Goal: Task Accomplishment & Management: Manage account settings

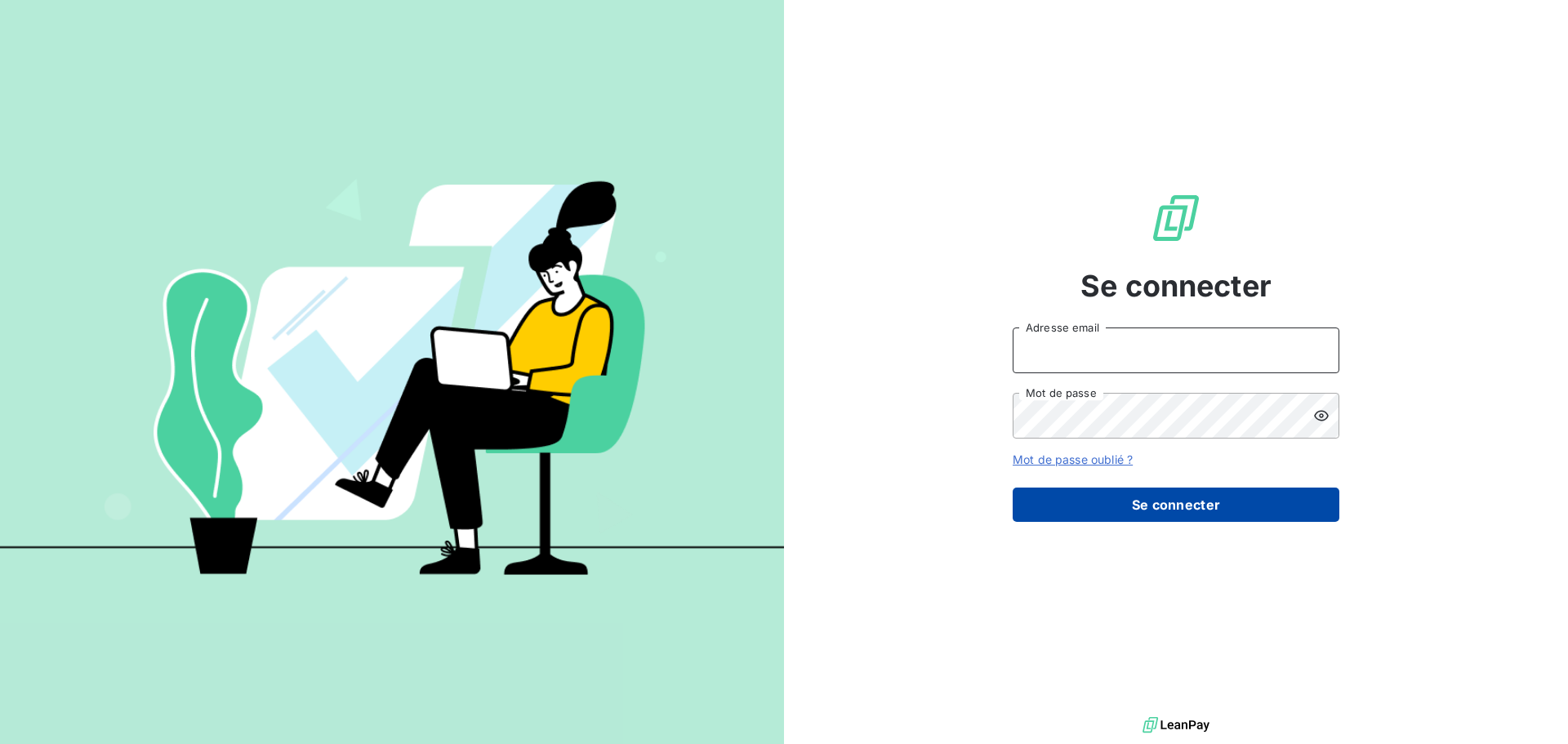
type input "[EMAIL_ADDRESS][DOMAIN_NAME]"
click at [1169, 502] on button "Se connecter" at bounding box center [1176, 504] width 327 height 34
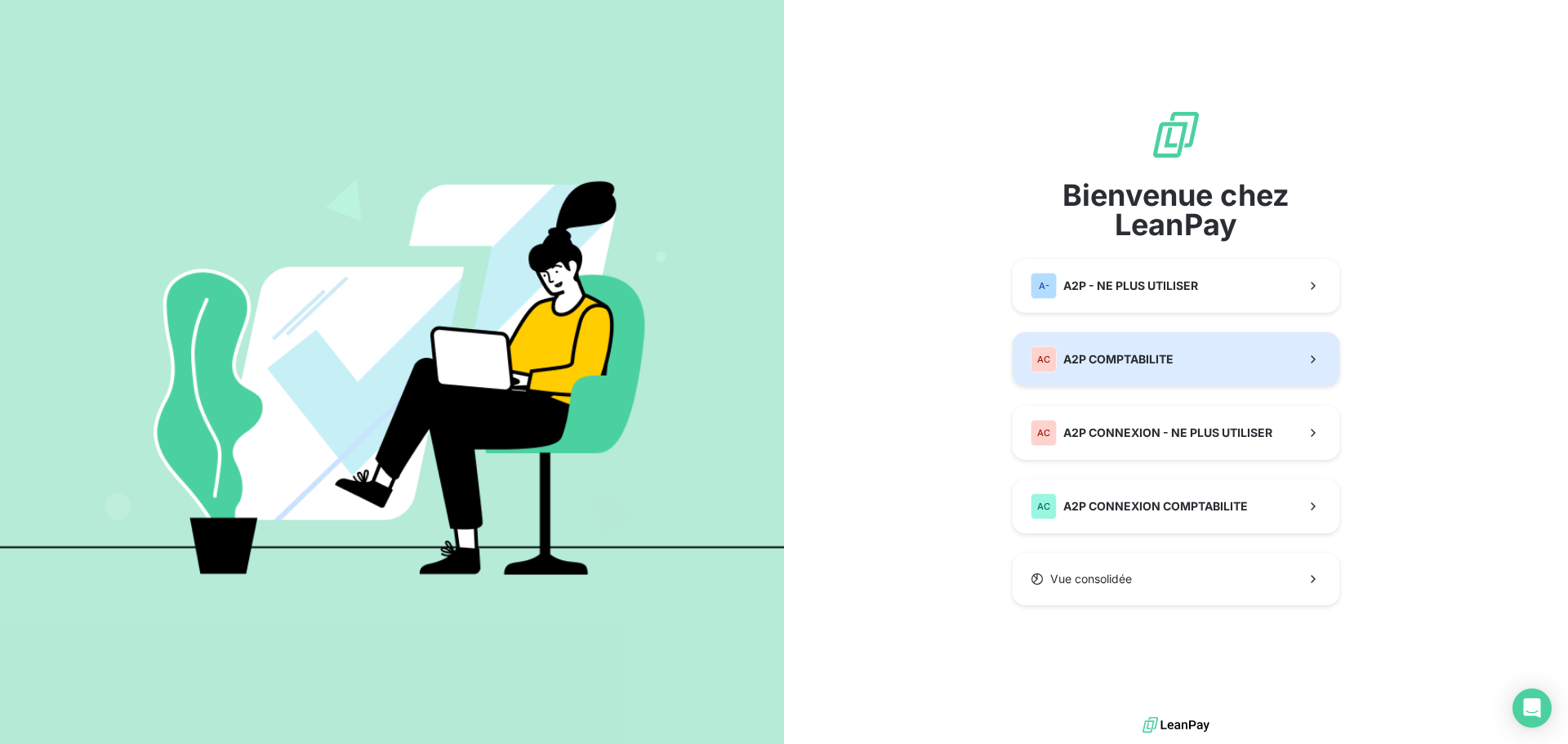
click at [1080, 376] on button "AC A2P COMPTABILITE" at bounding box center [1176, 359] width 327 height 54
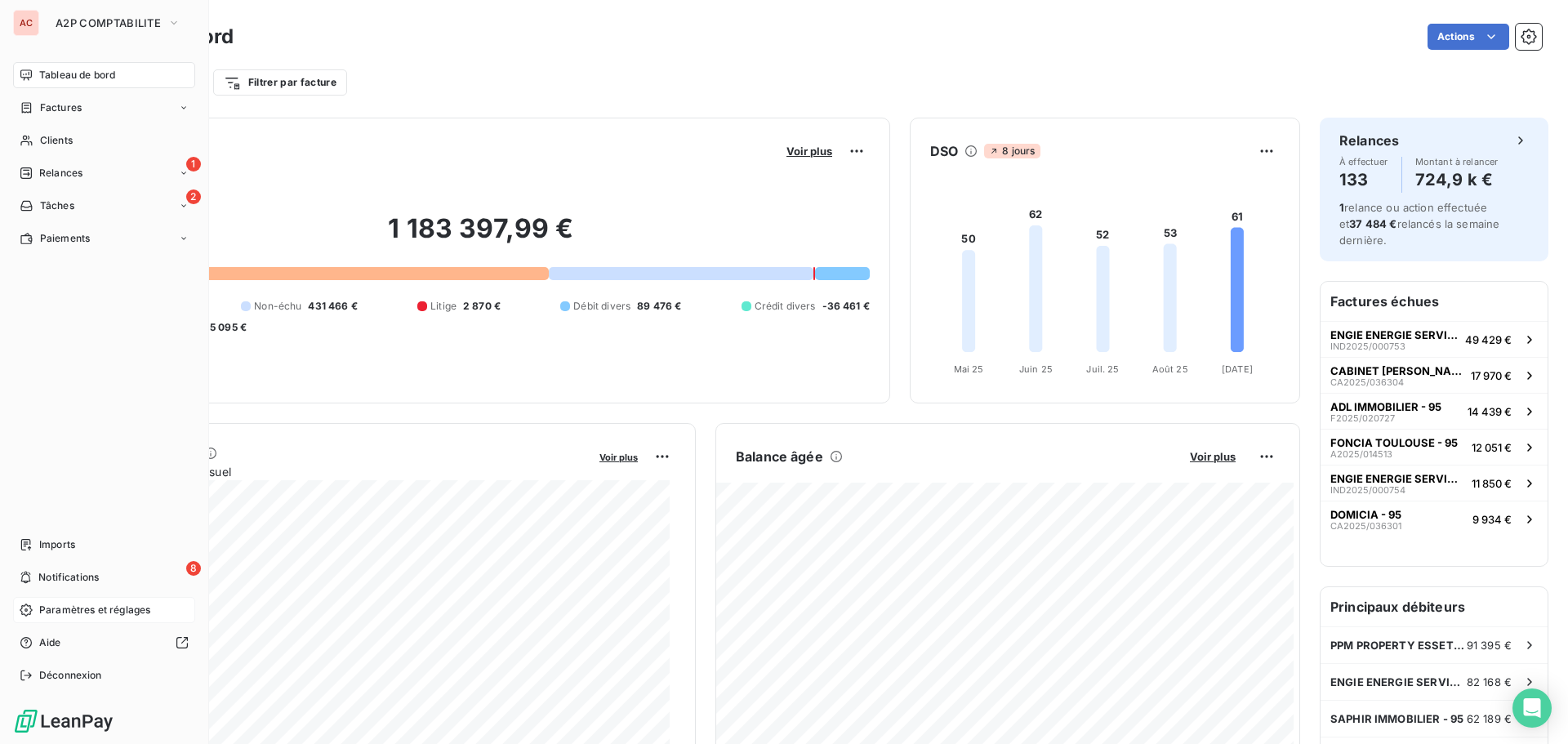
click at [56, 606] on span "Paramètres et réglages" at bounding box center [95, 609] width 111 height 15
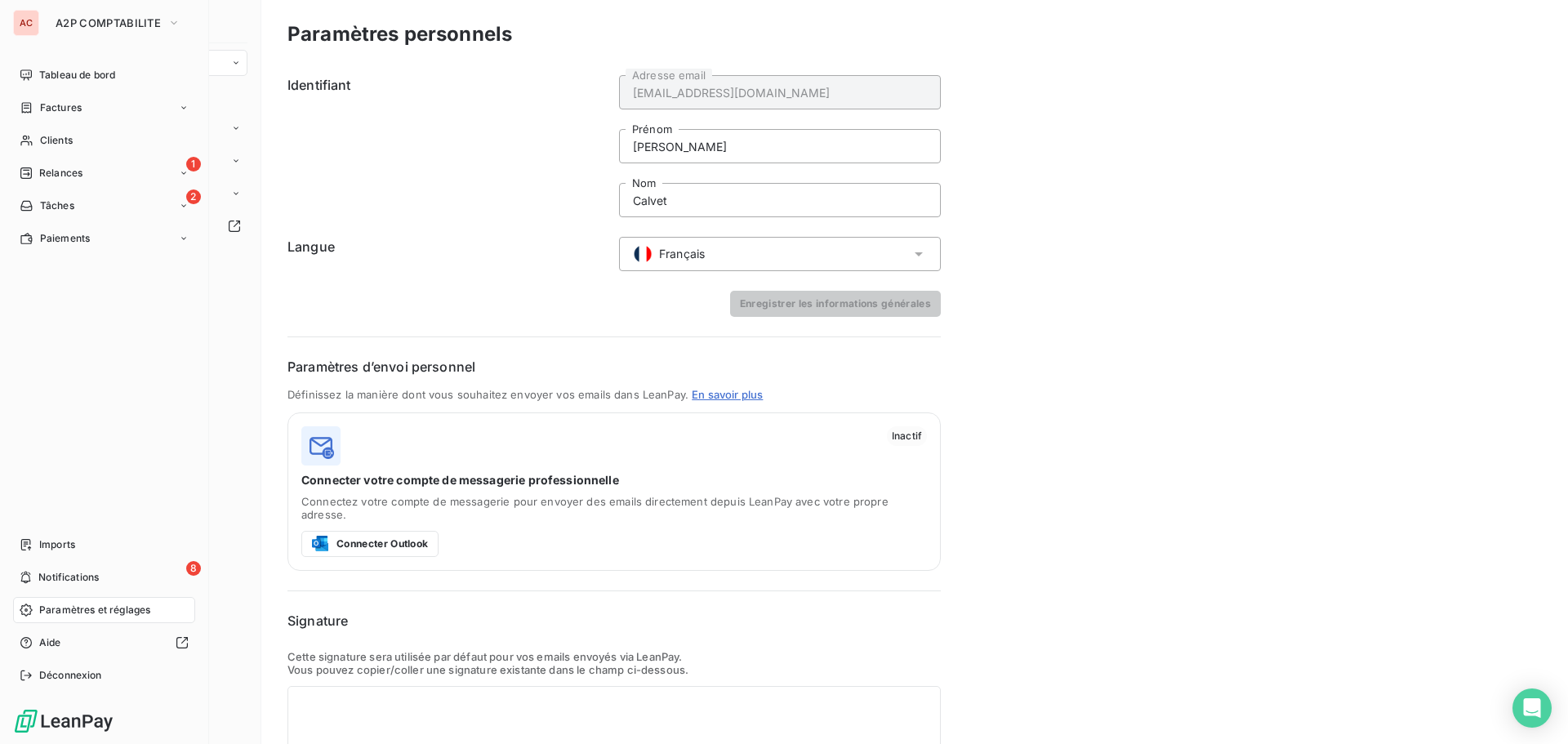
click at [36, 21] on div "AC" at bounding box center [26, 23] width 26 height 26
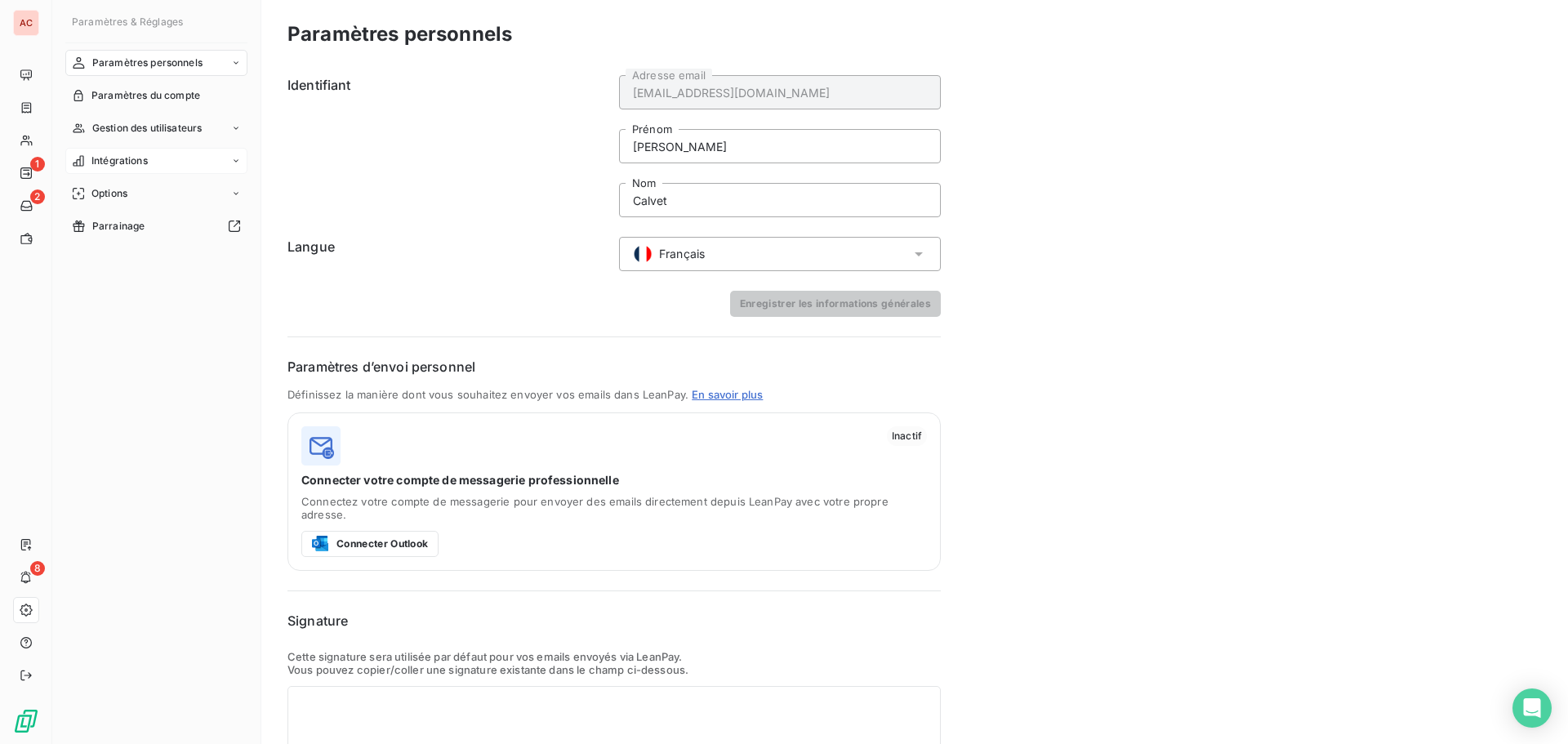
click at [237, 160] on icon at bounding box center [236, 160] width 5 height 3
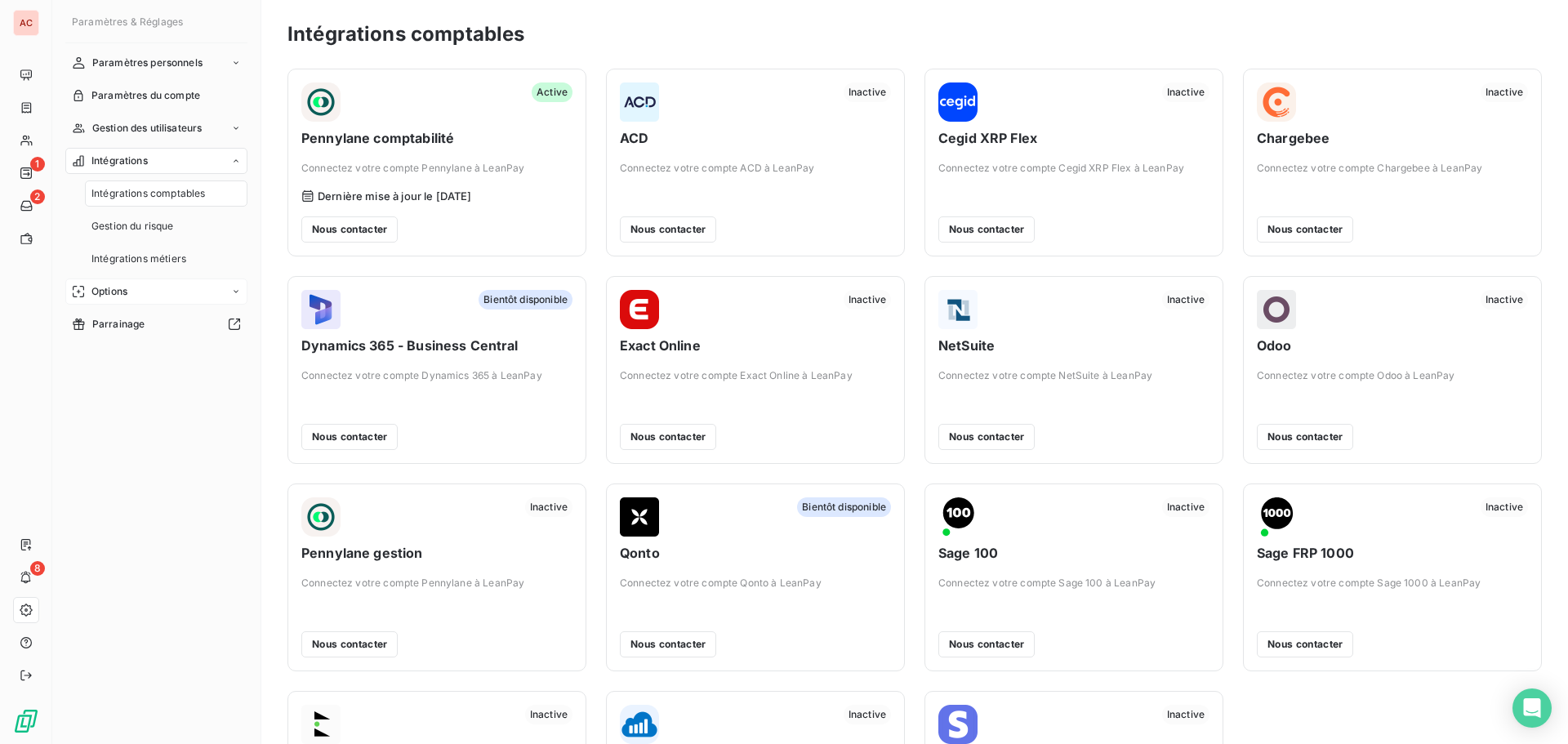
click at [236, 289] on icon at bounding box center [236, 291] width 10 height 10
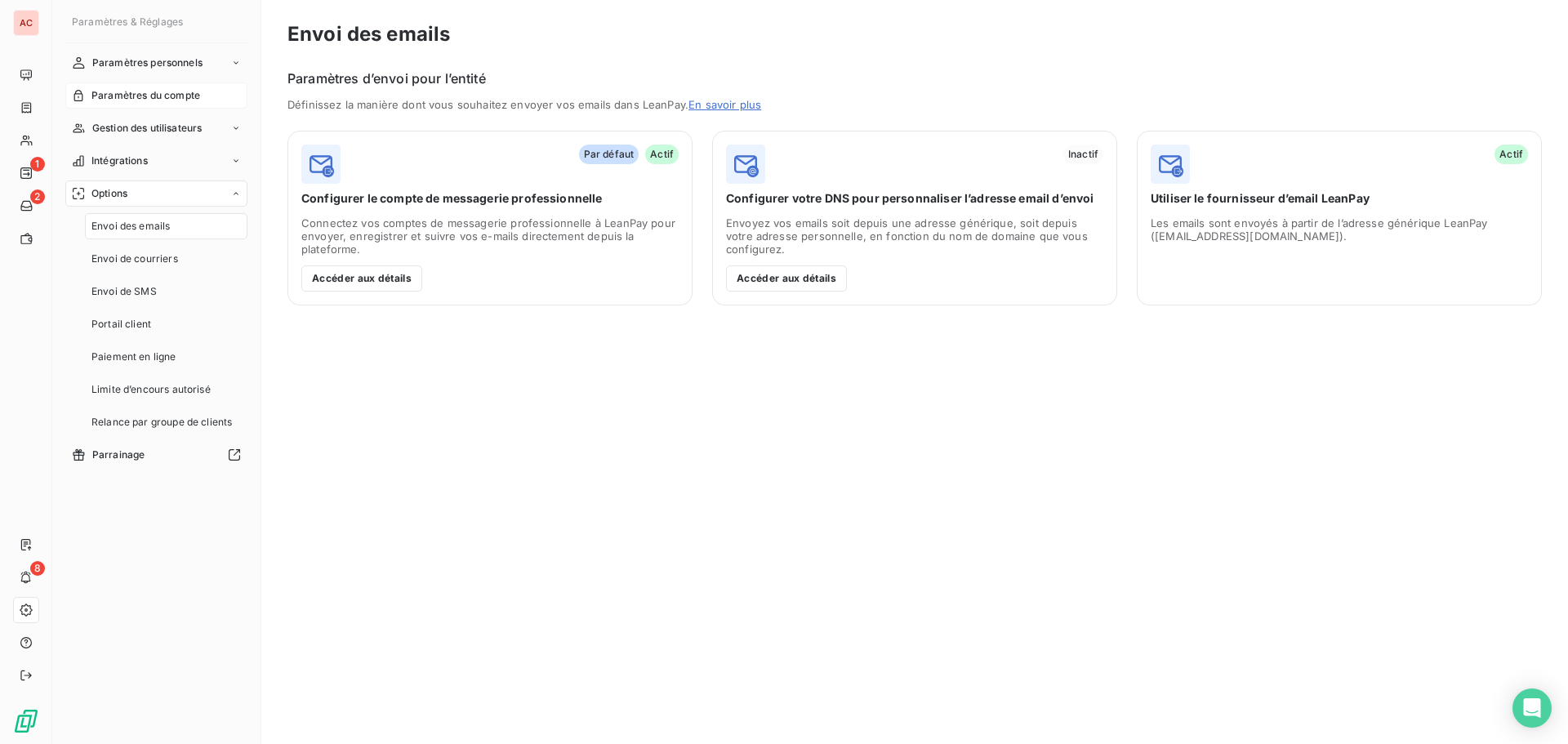
click at [236, 98] on div "Paramètres du compte" at bounding box center [156, 96] width 183 height 26
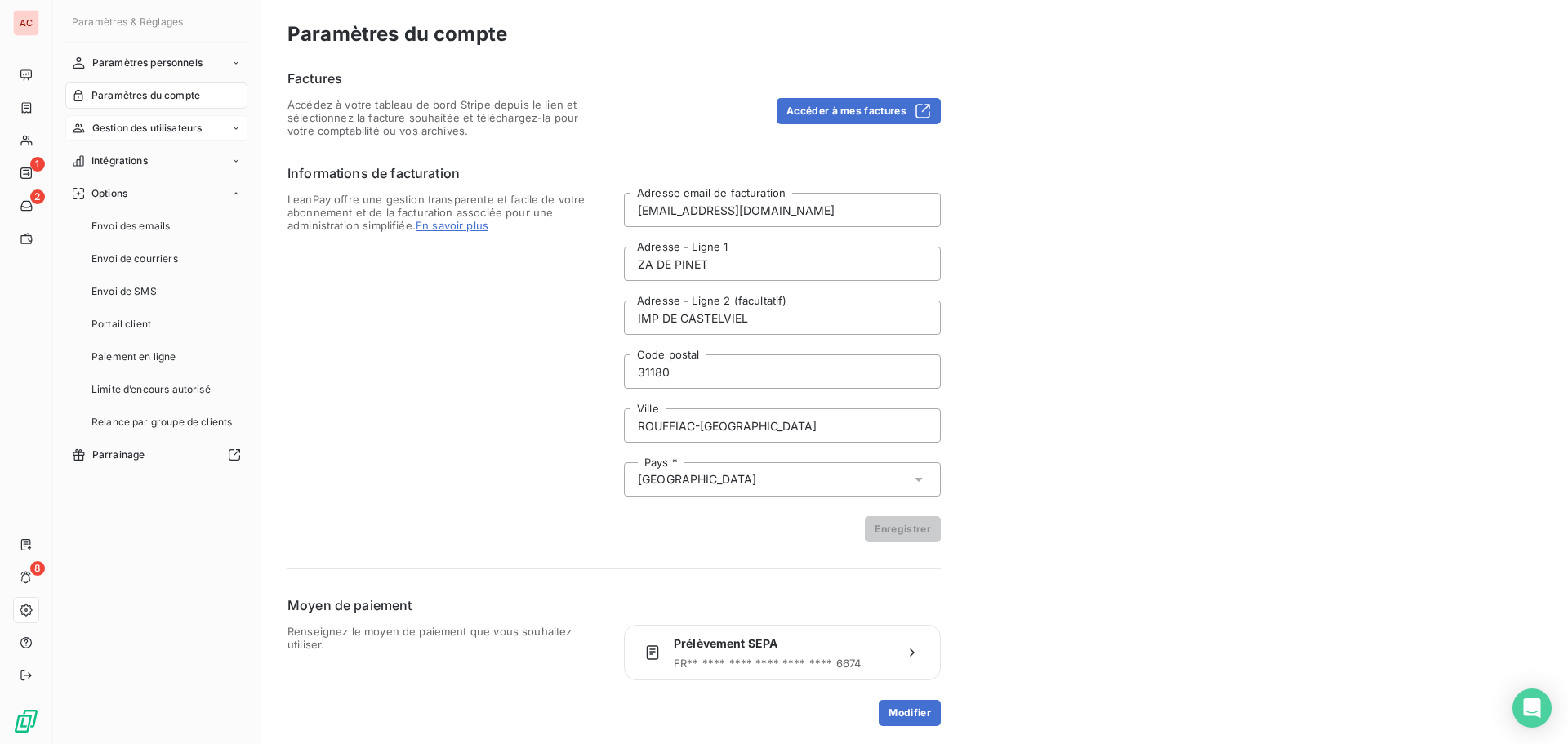
click at [235, 127] on icon at bounding box center [236, 128] width 10 height 10
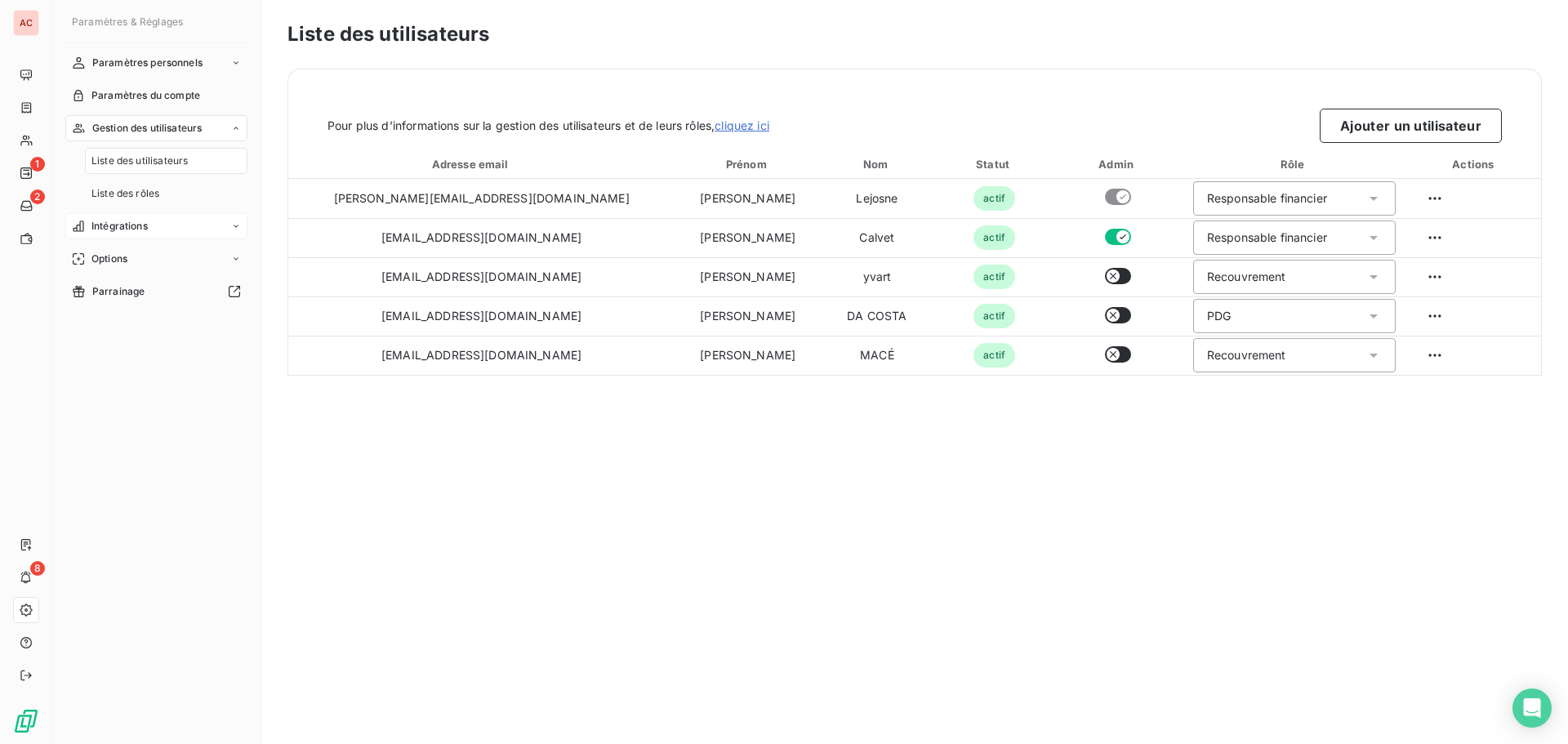
click at [232, 221] on div "Intégrations" at bounding box center [156, 226] width 183 height 26
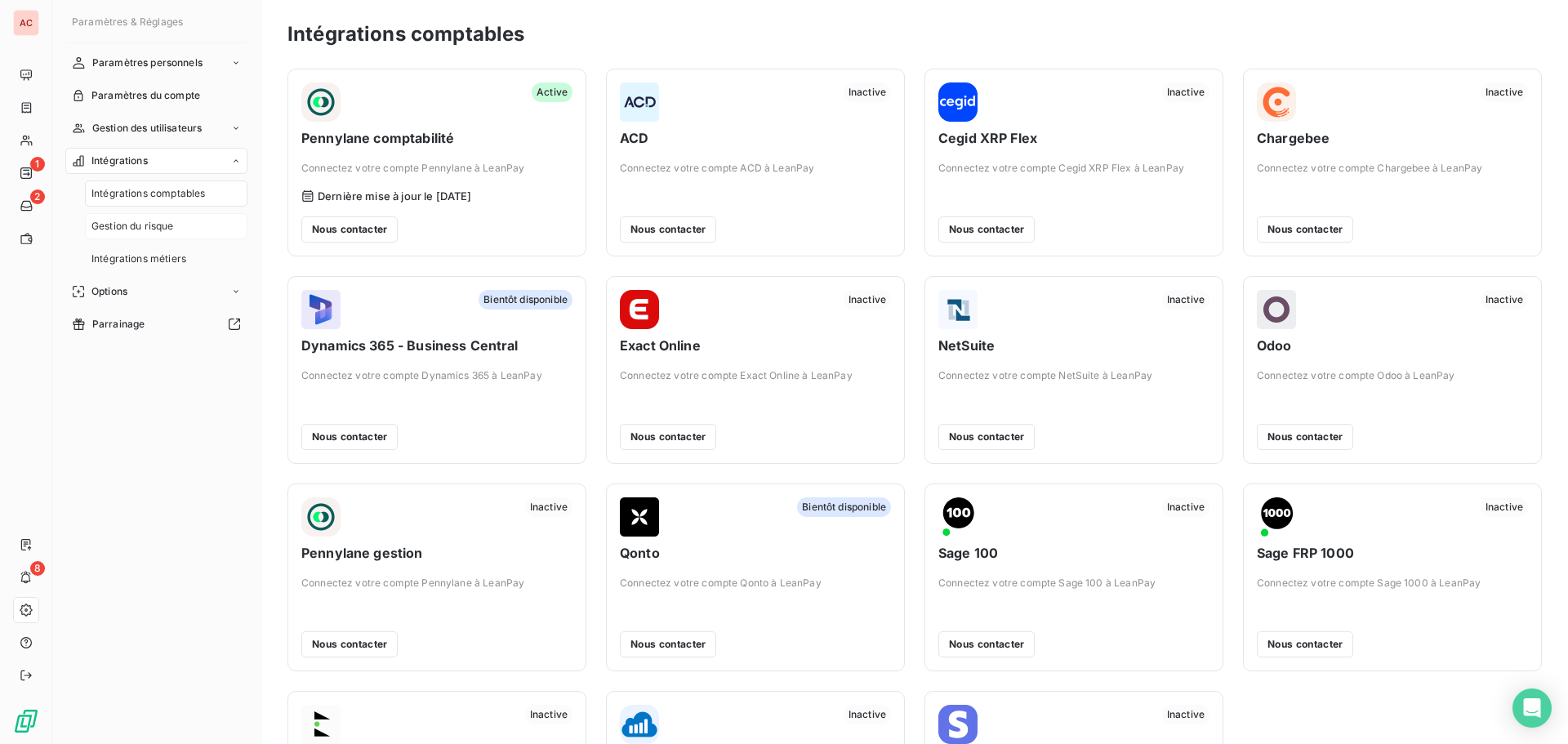
click at [199, 222] on div "Gestion du risque" at bounding box center [166, 226] width 163 height 26
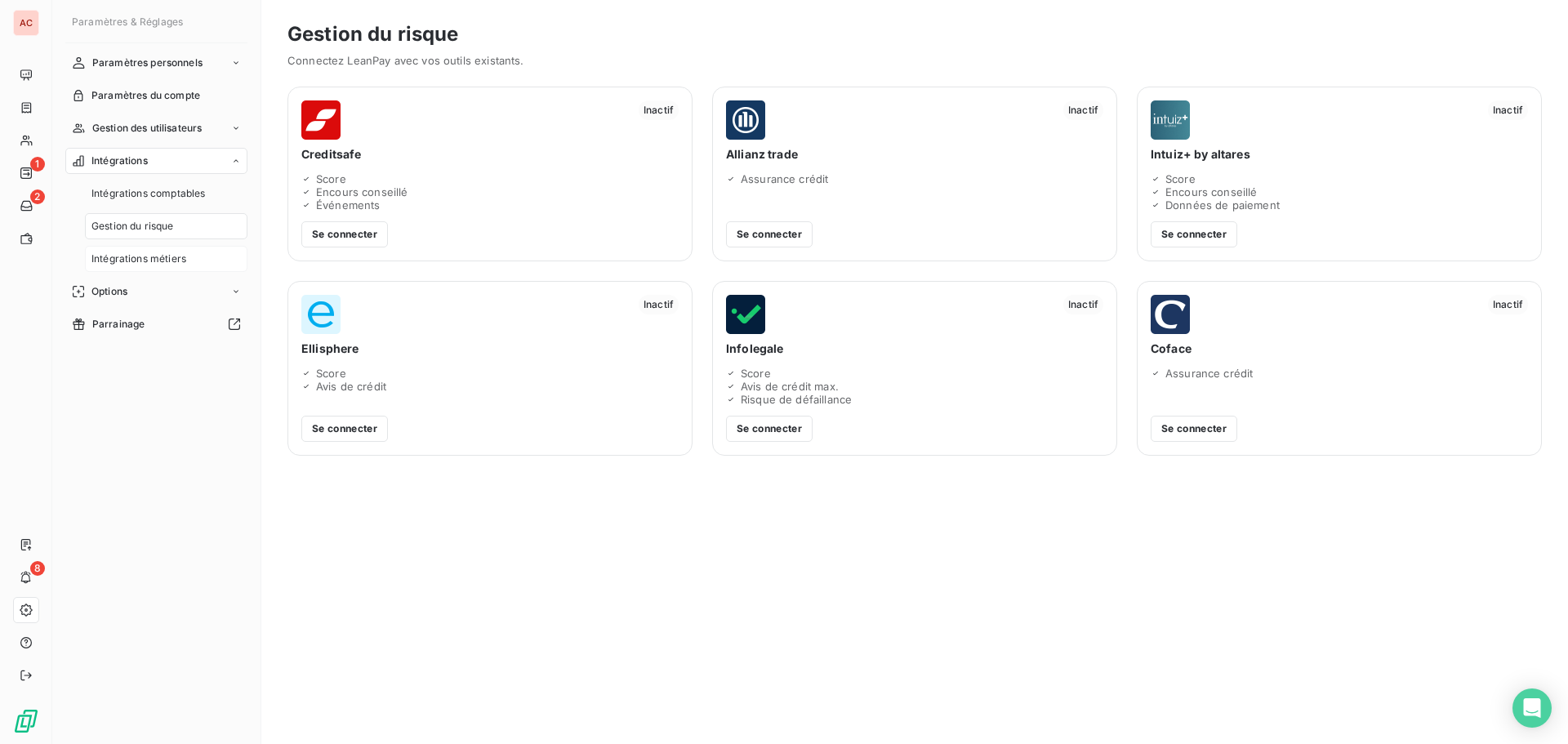
click at [186, 254] on div "Intégrations métiers" at bounding box center [166, 259] width 163 height 26
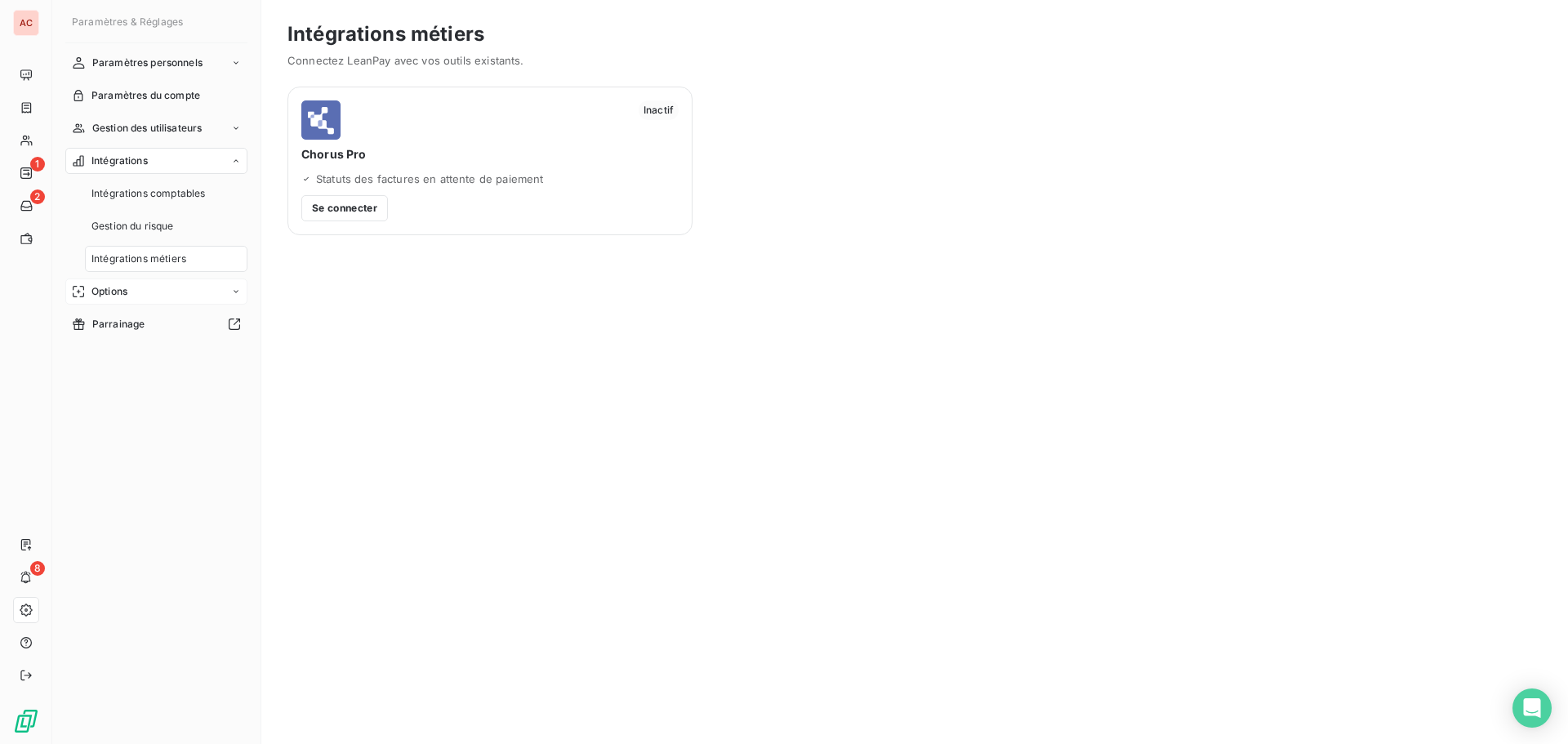
click at [234, 289] on icon at bounding box center [236, 291] width 10 height 10
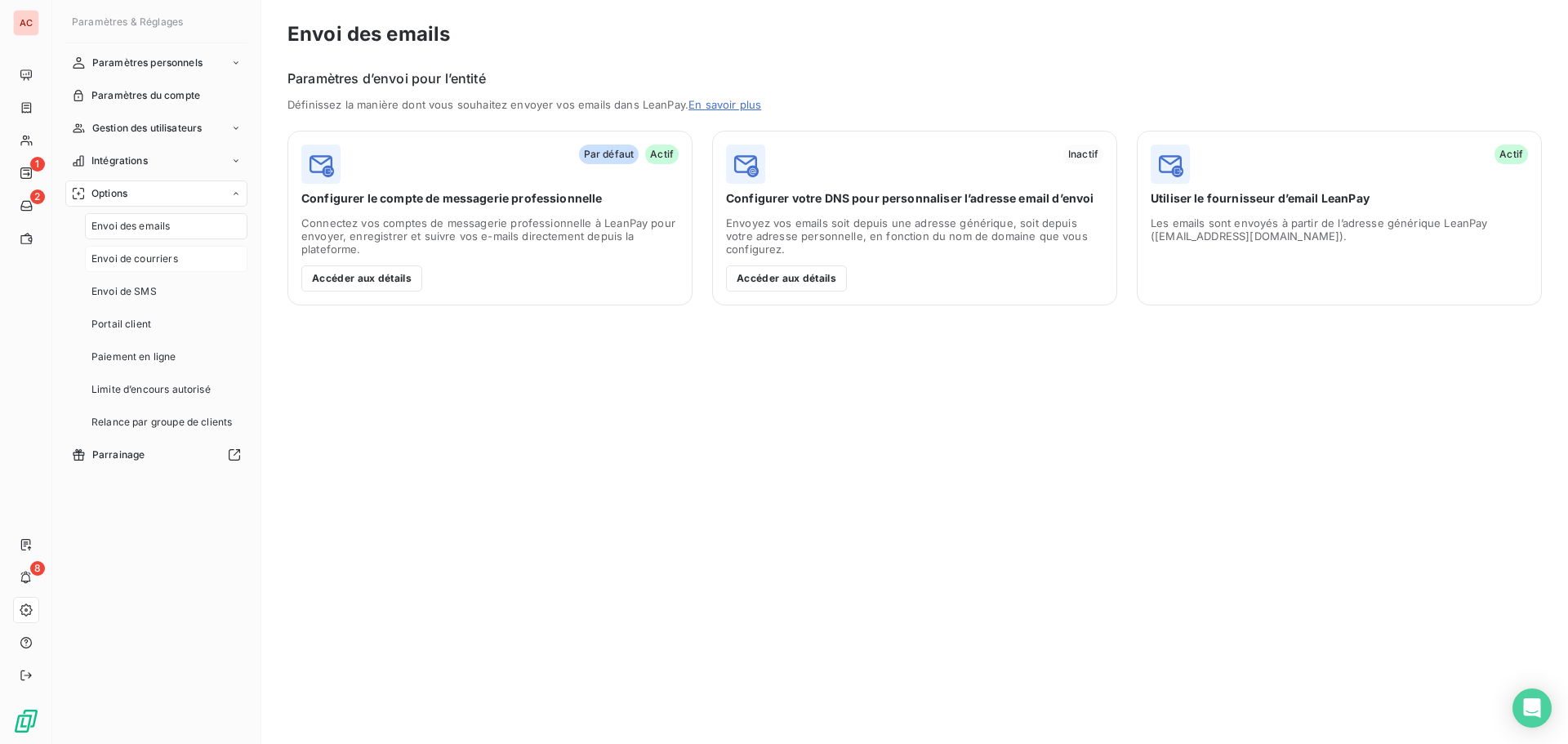
click at [210, 263] on div "Envoi de courriers" at bounding box center [166, 259] width 163 height 26
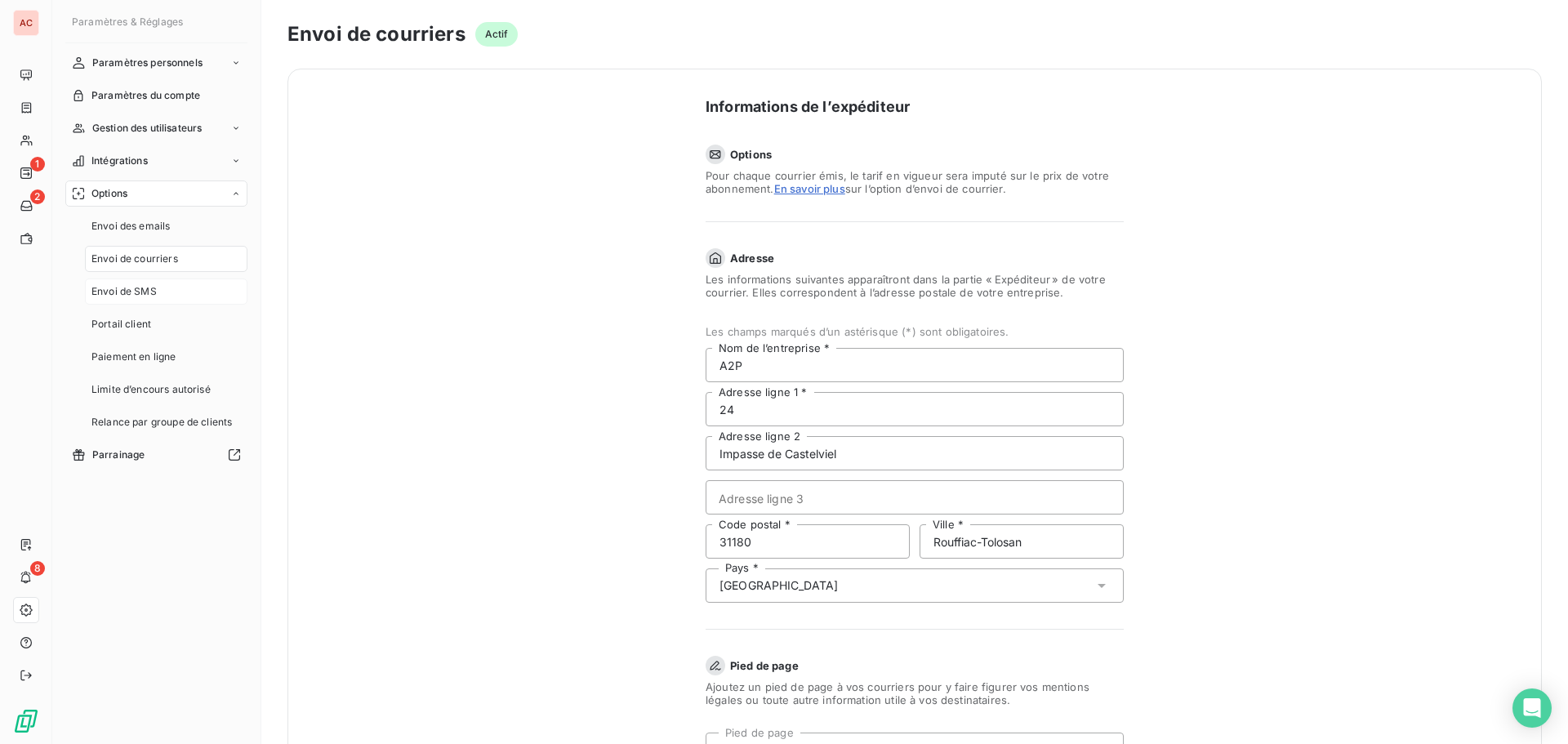
click at [199, 300] on div "Envoi de SMS" at bounding box center [166, 291] width 163 height 26
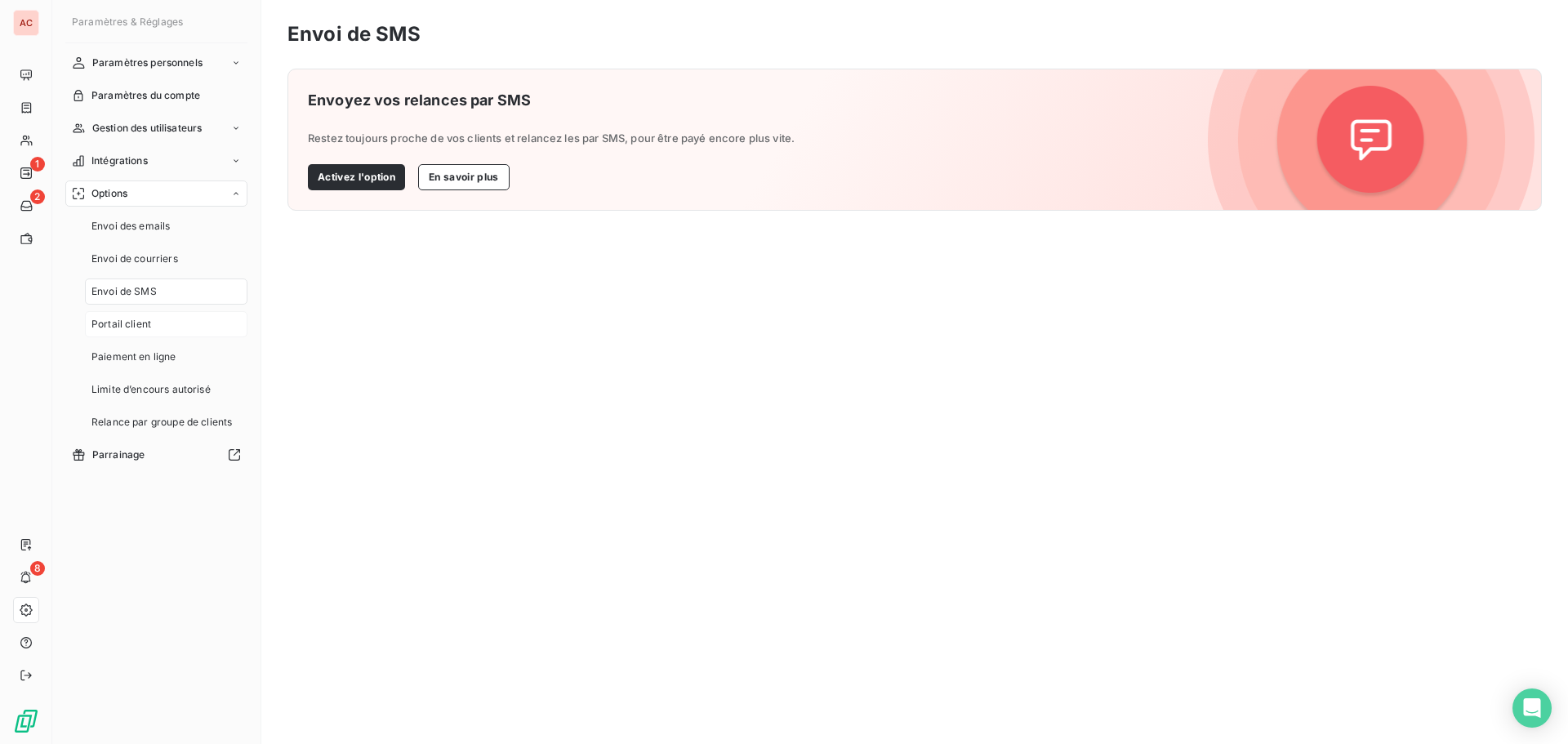
click at [177, 329] on div "Portail client" at bounding box center [166, 324] width 163 height 26
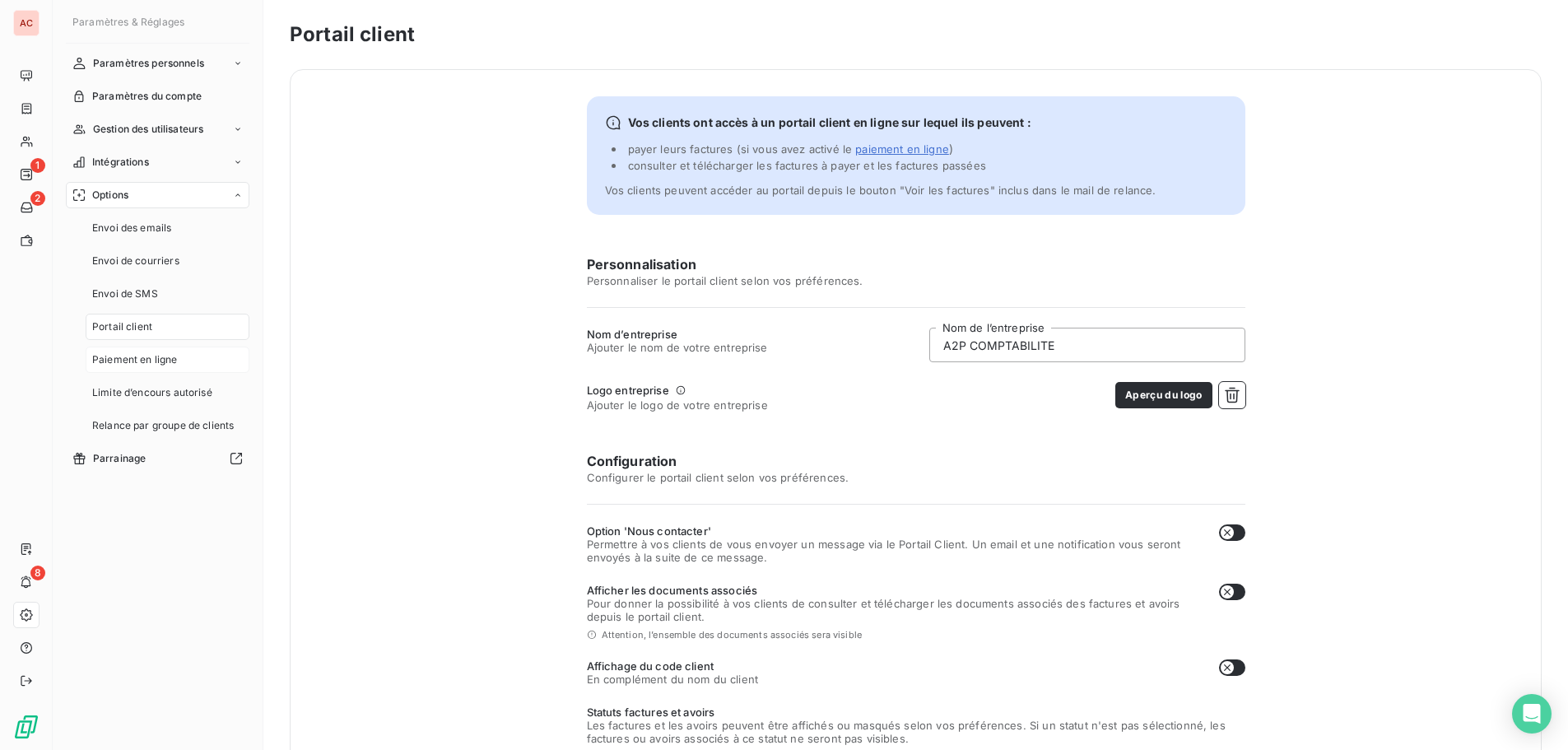
click at [172, 364] on span "Paiement en ligne" at bounding box center [135, 359] width 86 height 15
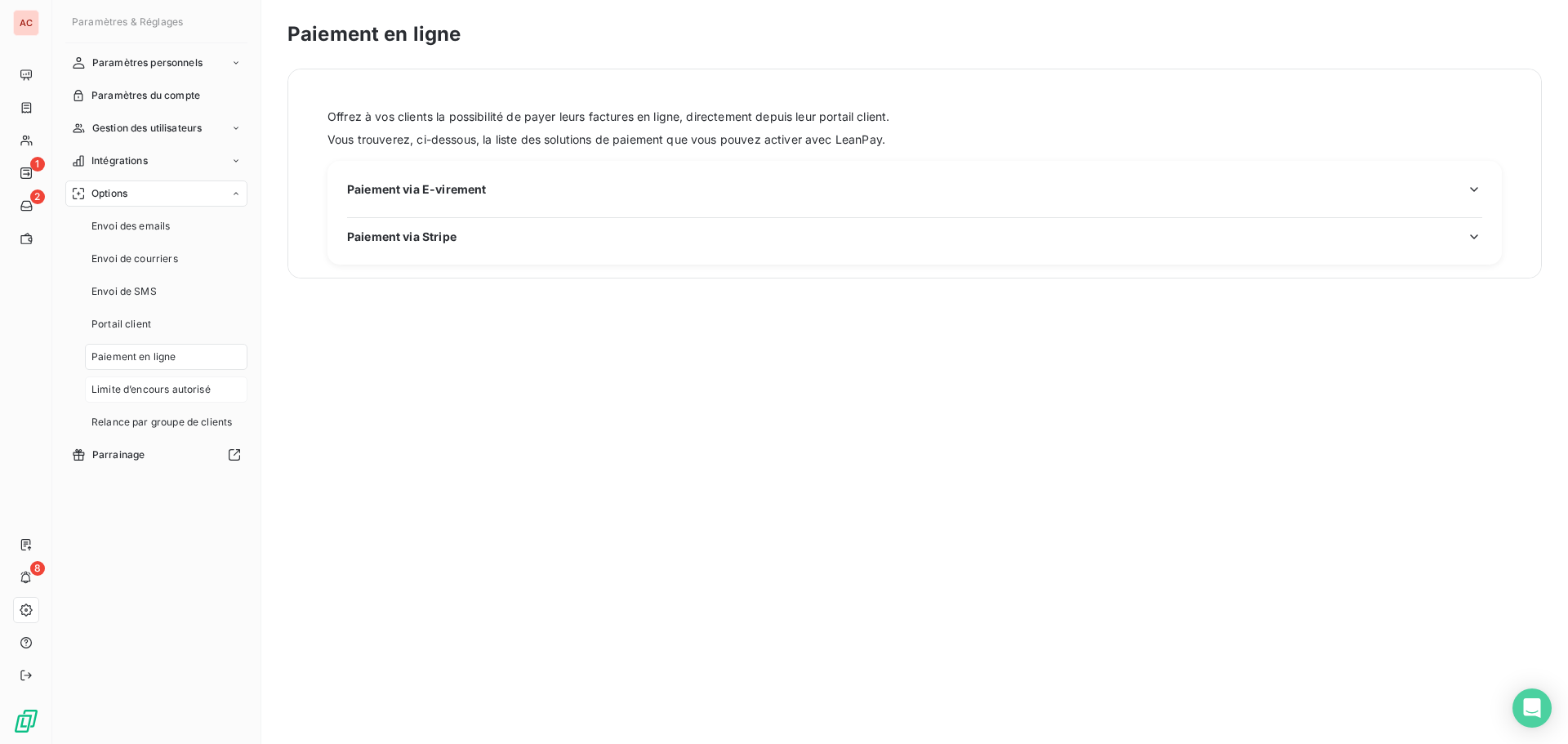
click at [179, 395] on span "Limite d’encours autorisé" at bounding box center [150, 389] width 119 height 15
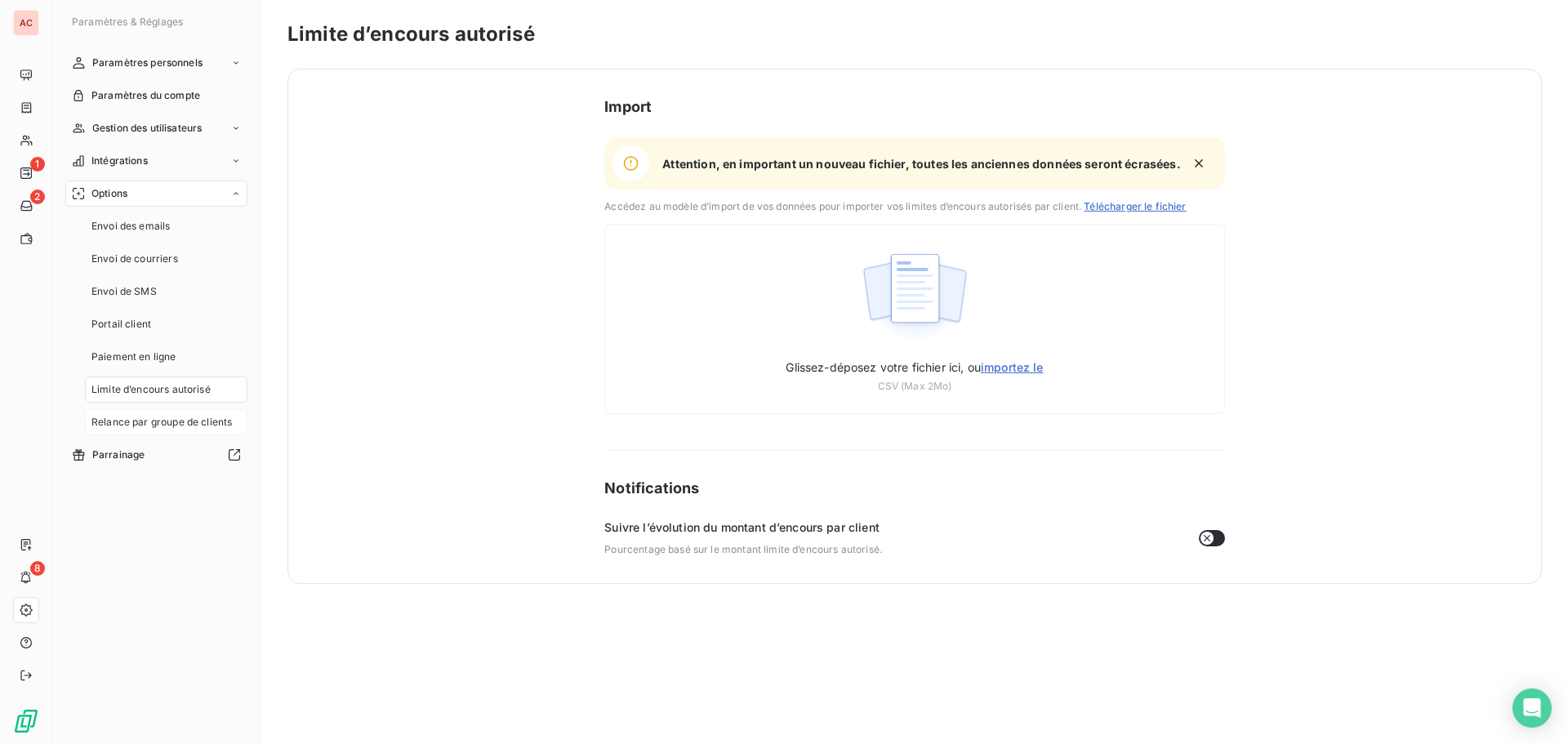
click at [181, 427] on span "Relance par groupe de clients" at bounding box center [162, 422] width 141 height 15
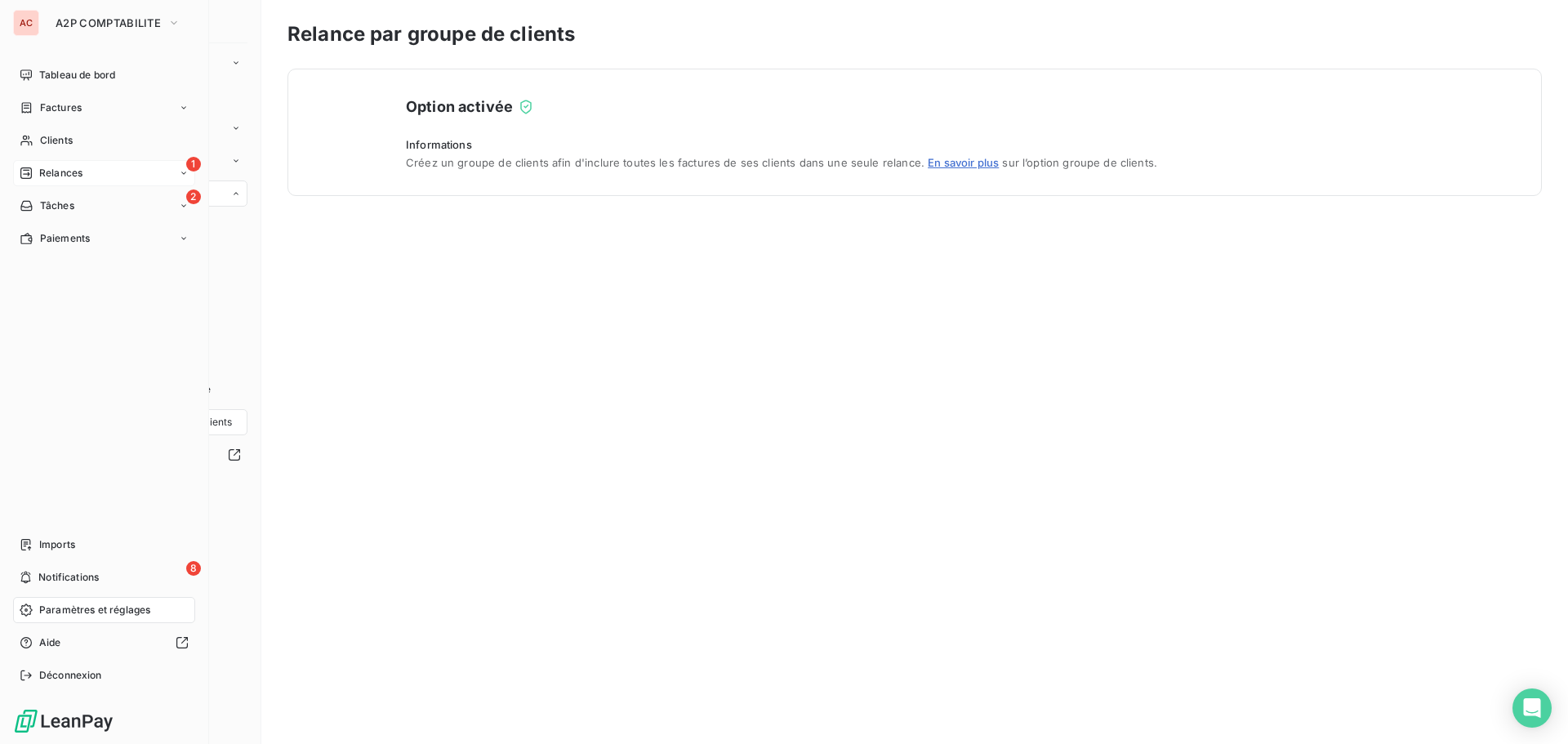
click at [183, 173] on icon at bounding box center [184, 172] width 5 height 3
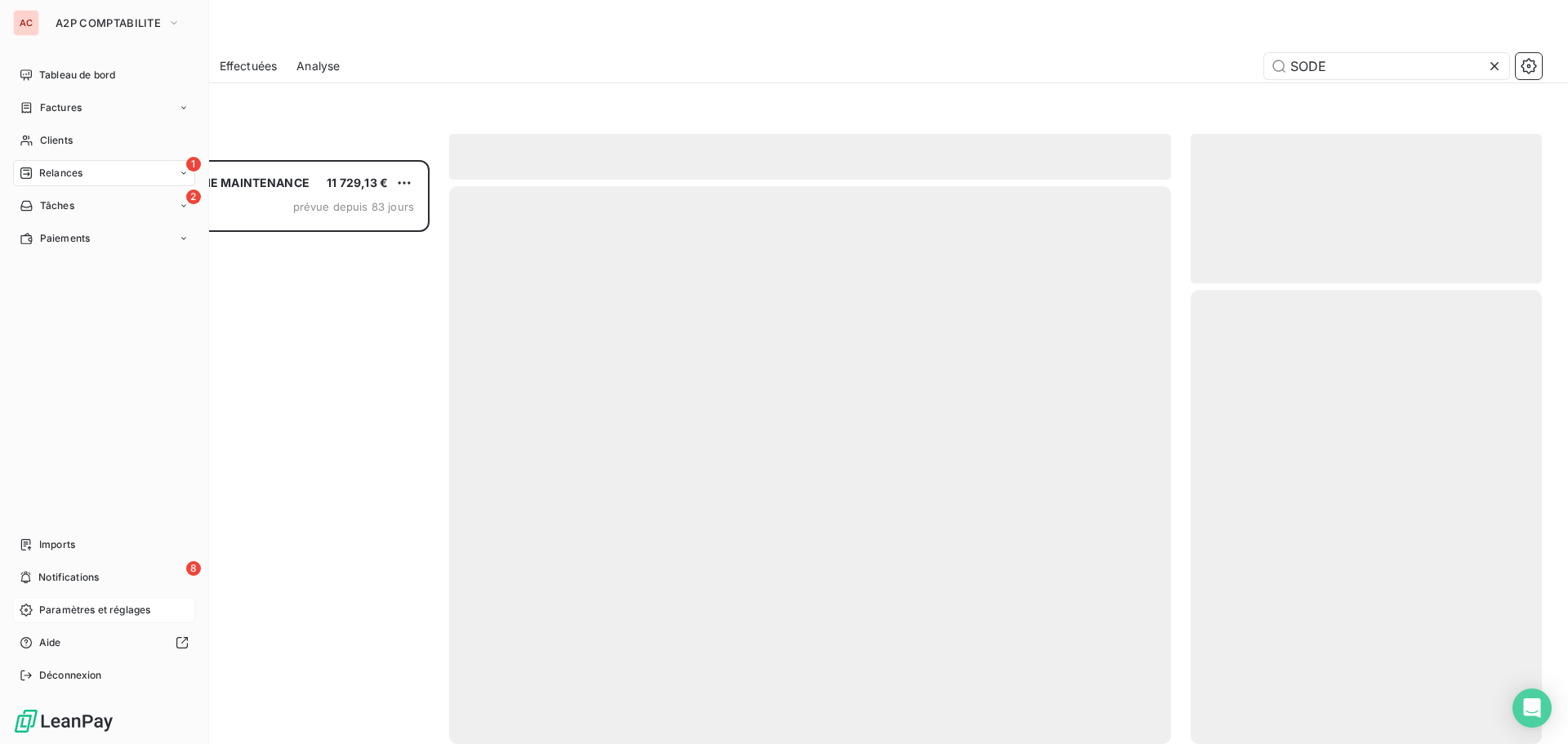
scroll to position [572, 339]
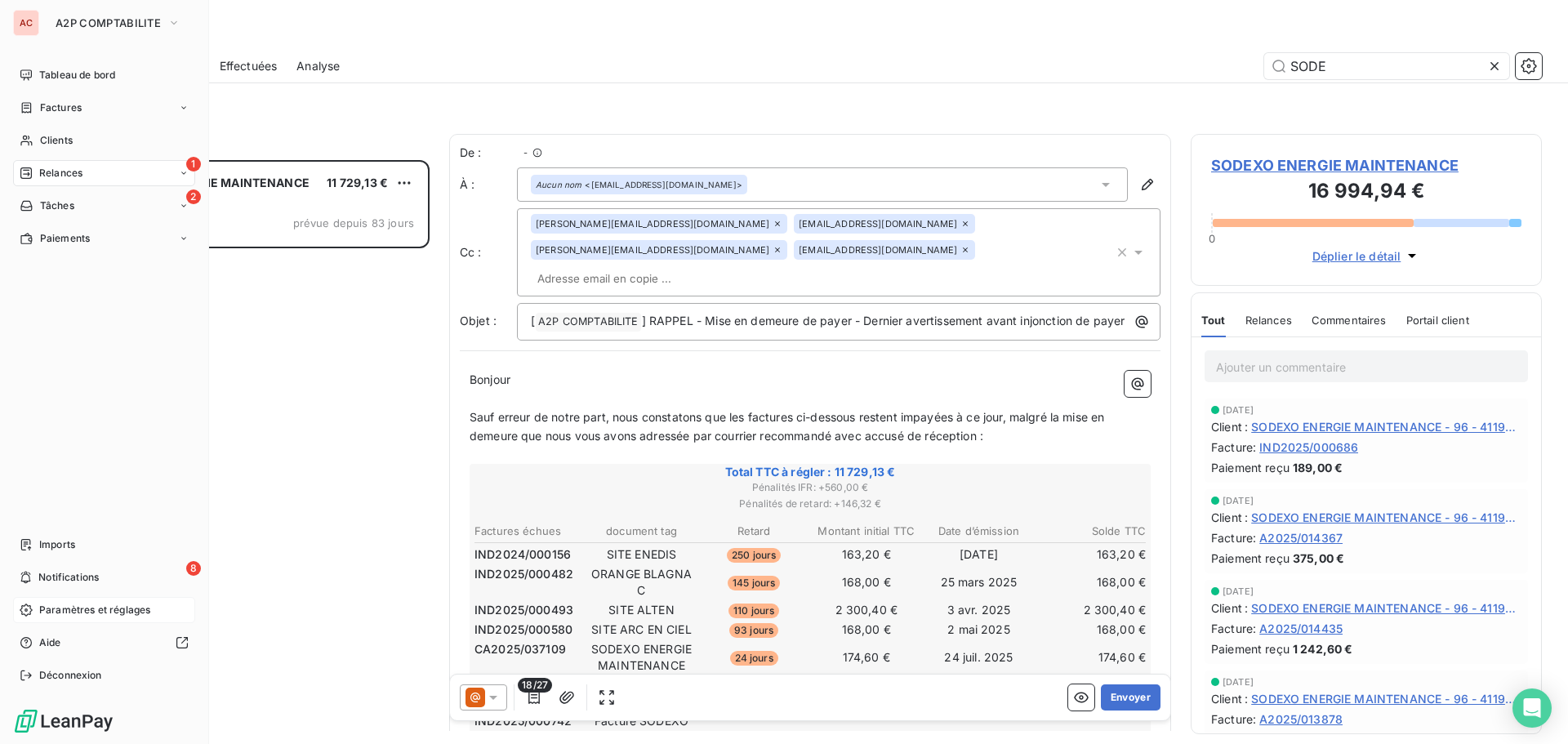
click at [183, 173] on icon at bounding box center [184, 172] width 5 height 3
click at [185, 347] on div "2 Tâches" at bounding box center [104, 336] width 183 height 26
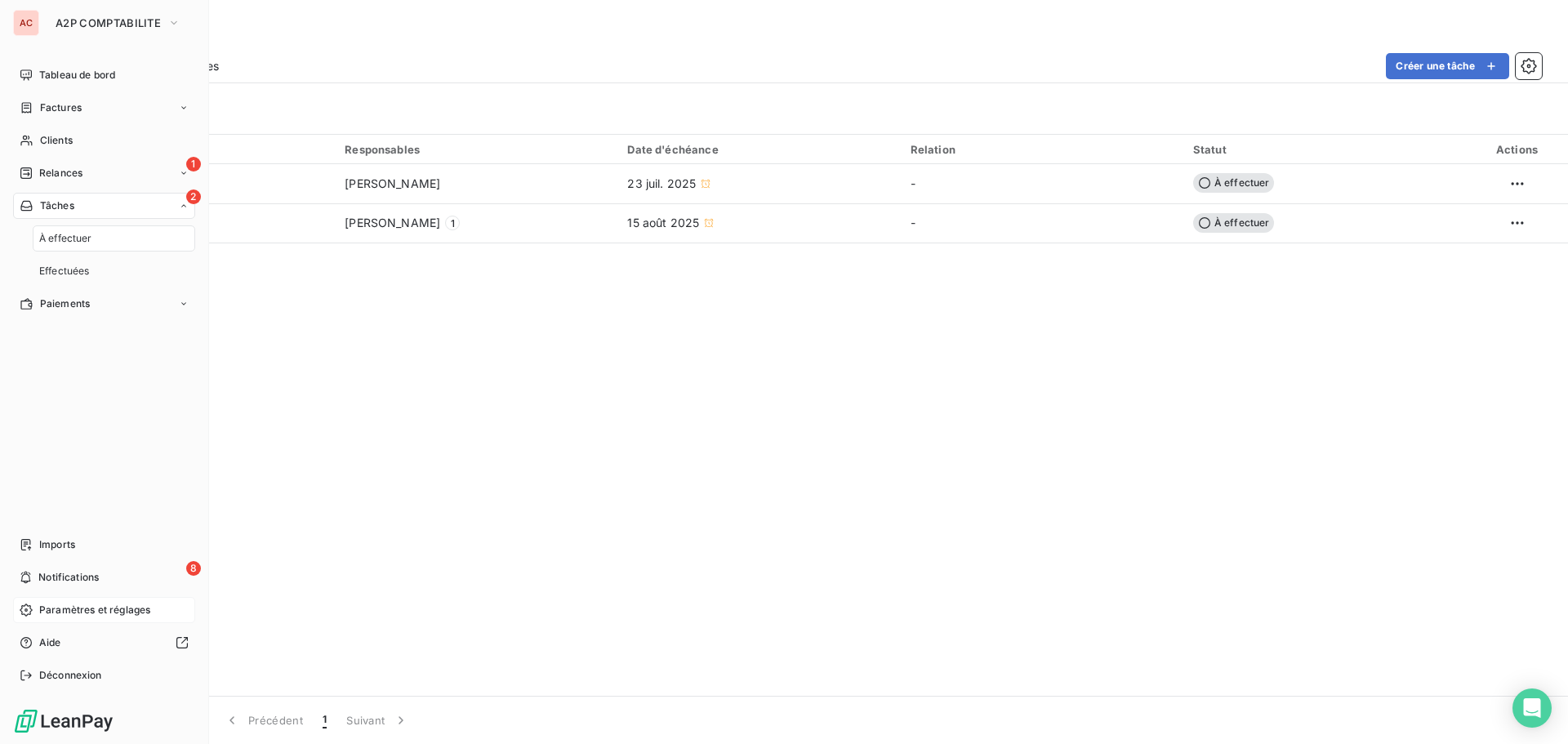
click at [109, 604] on span "Paramètres et réglages" at bounding box center [95, 609] width 111 height 15
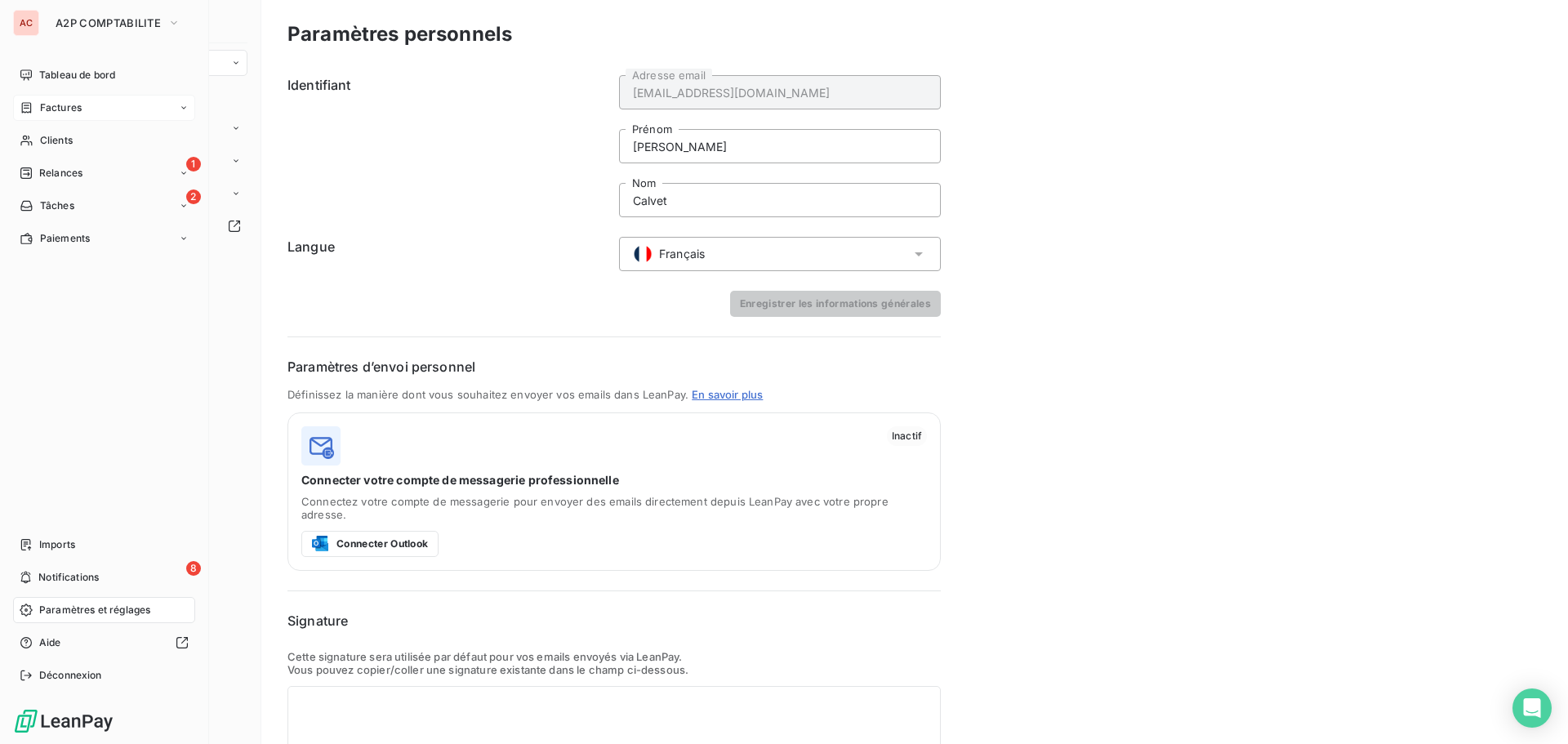
click at [43, 109] on span "Factures" at bounding box center [61, 108] width 42 height 15
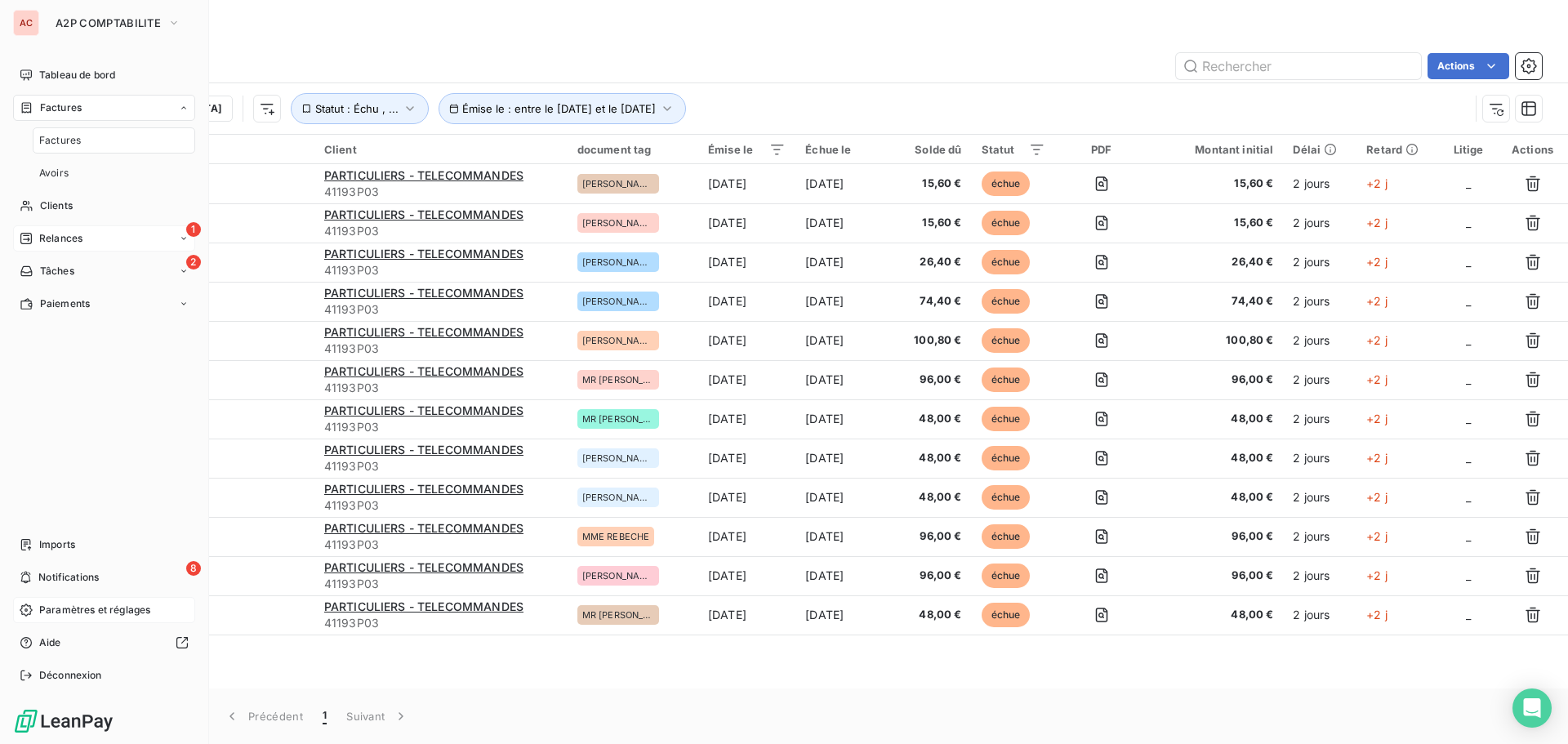
click at [63, 232] on span "Relances" at bounding box center [61, 238] width 43 height 15
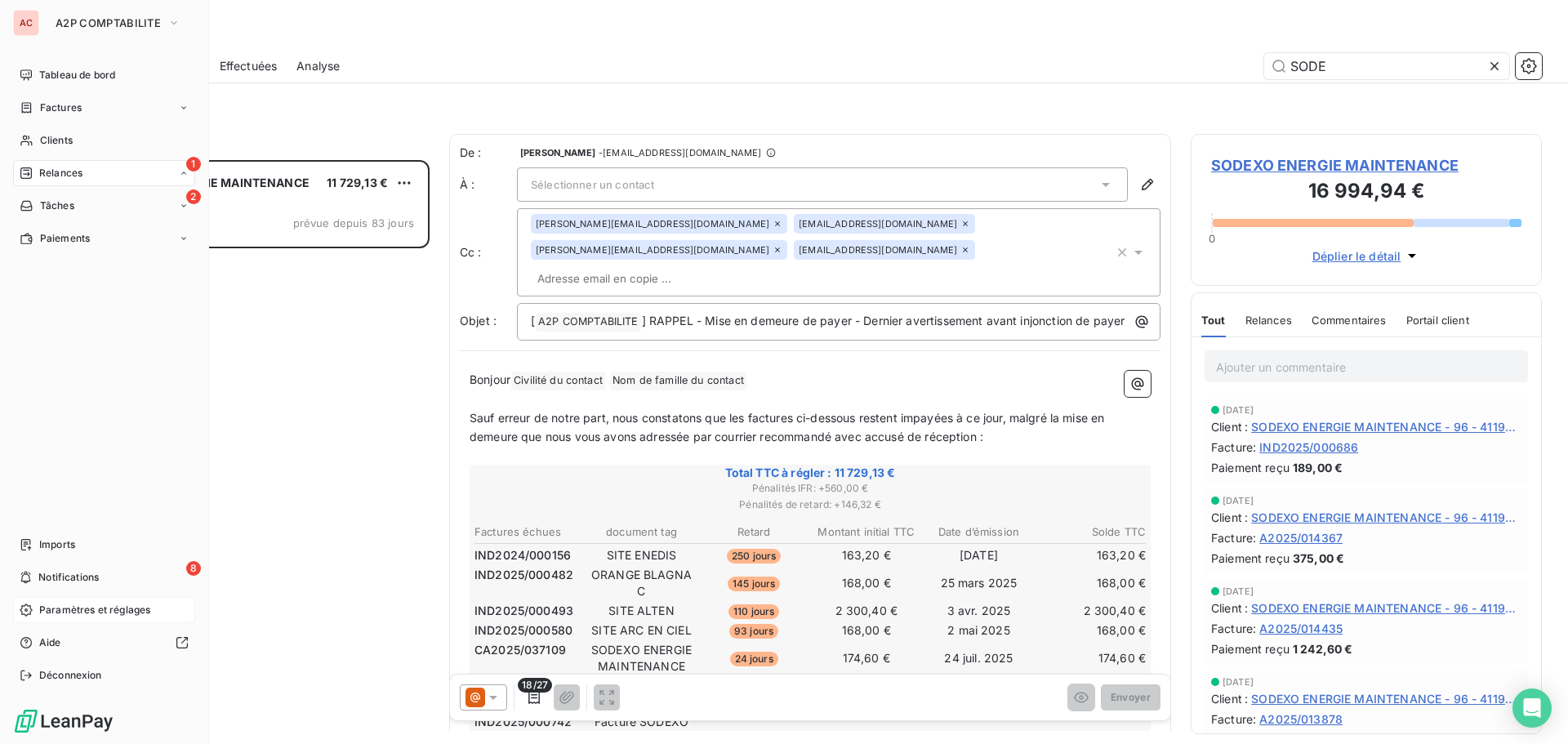
scroll to position [572, 339]
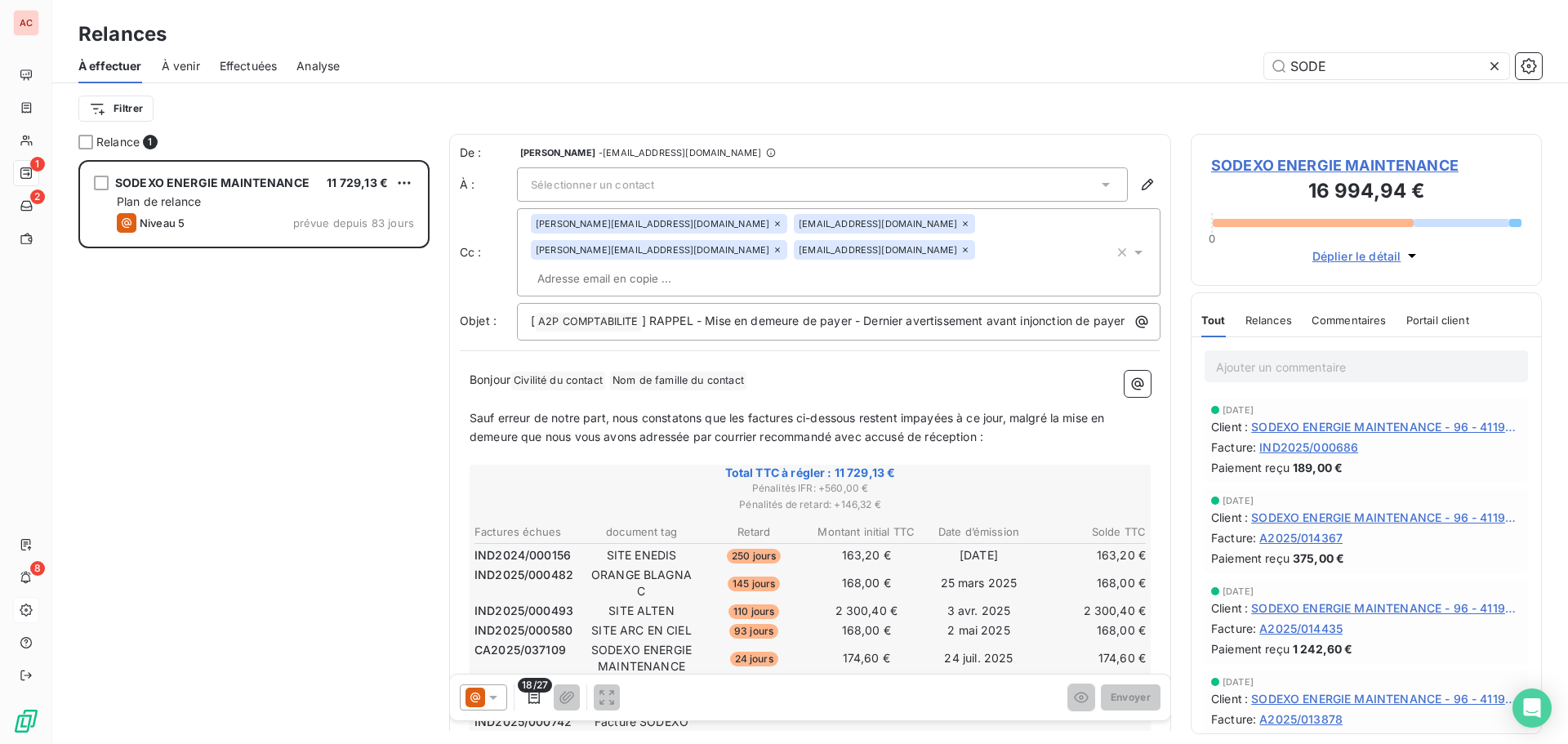
click at [1498, 61] on icon at bounding box center [1494, 66] width 17 height 17
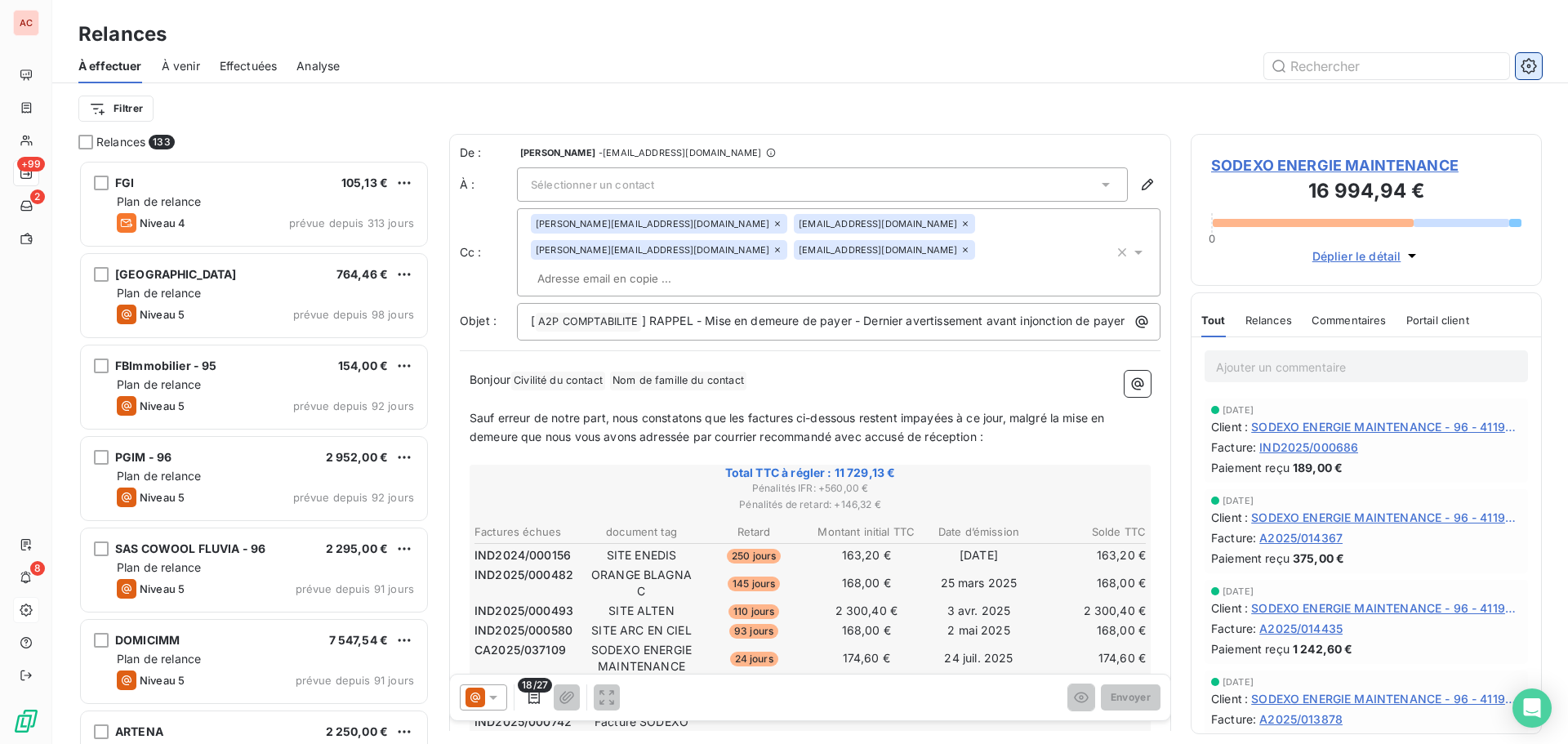
click at [1522, 66] on icon "button" at bounding box center [1528, 66] width 16 height 16
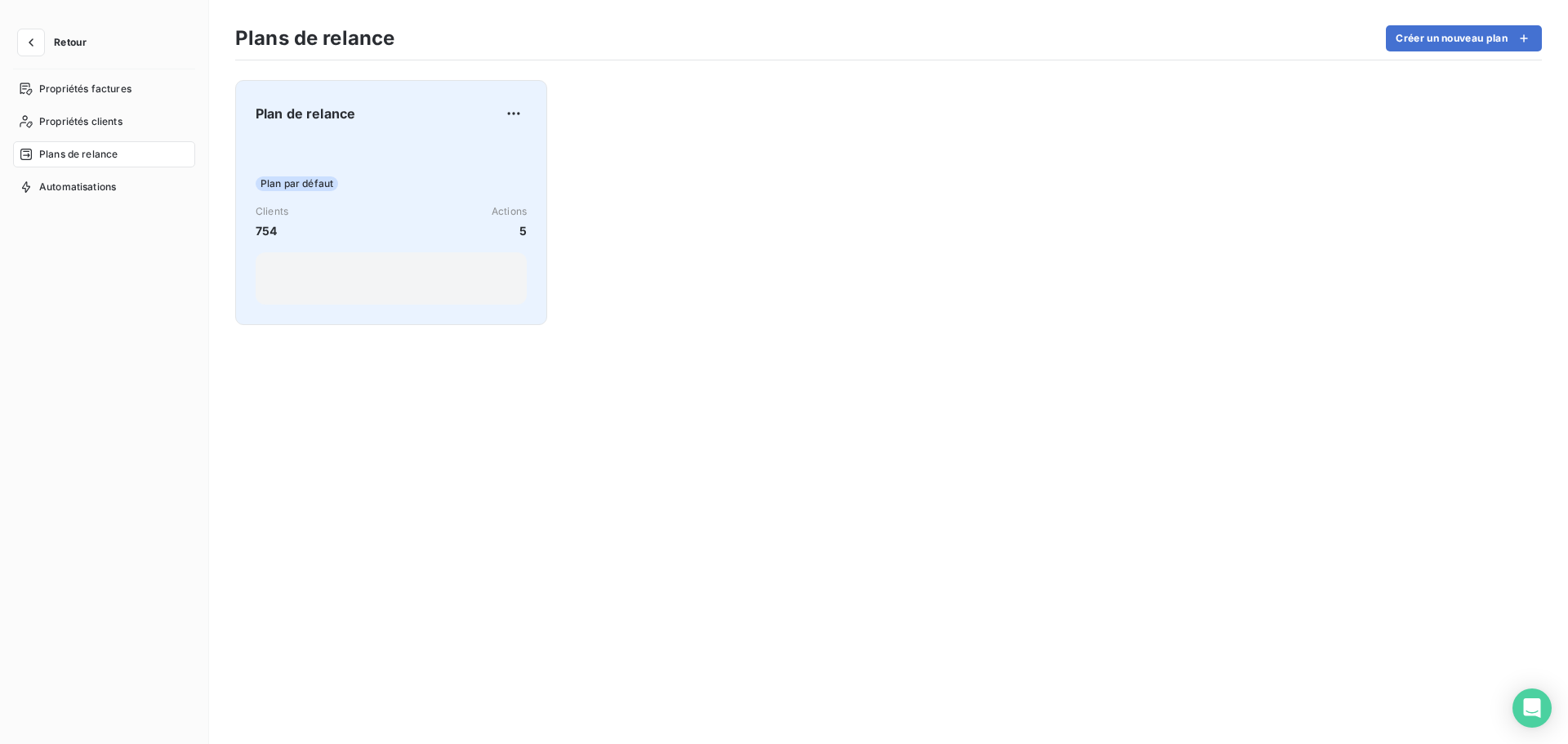
click at [379, 97] on div "Plan de relance Plan par défaut Clients 754 Actions 5" at bounding box center [391, 203] width 312 height 245
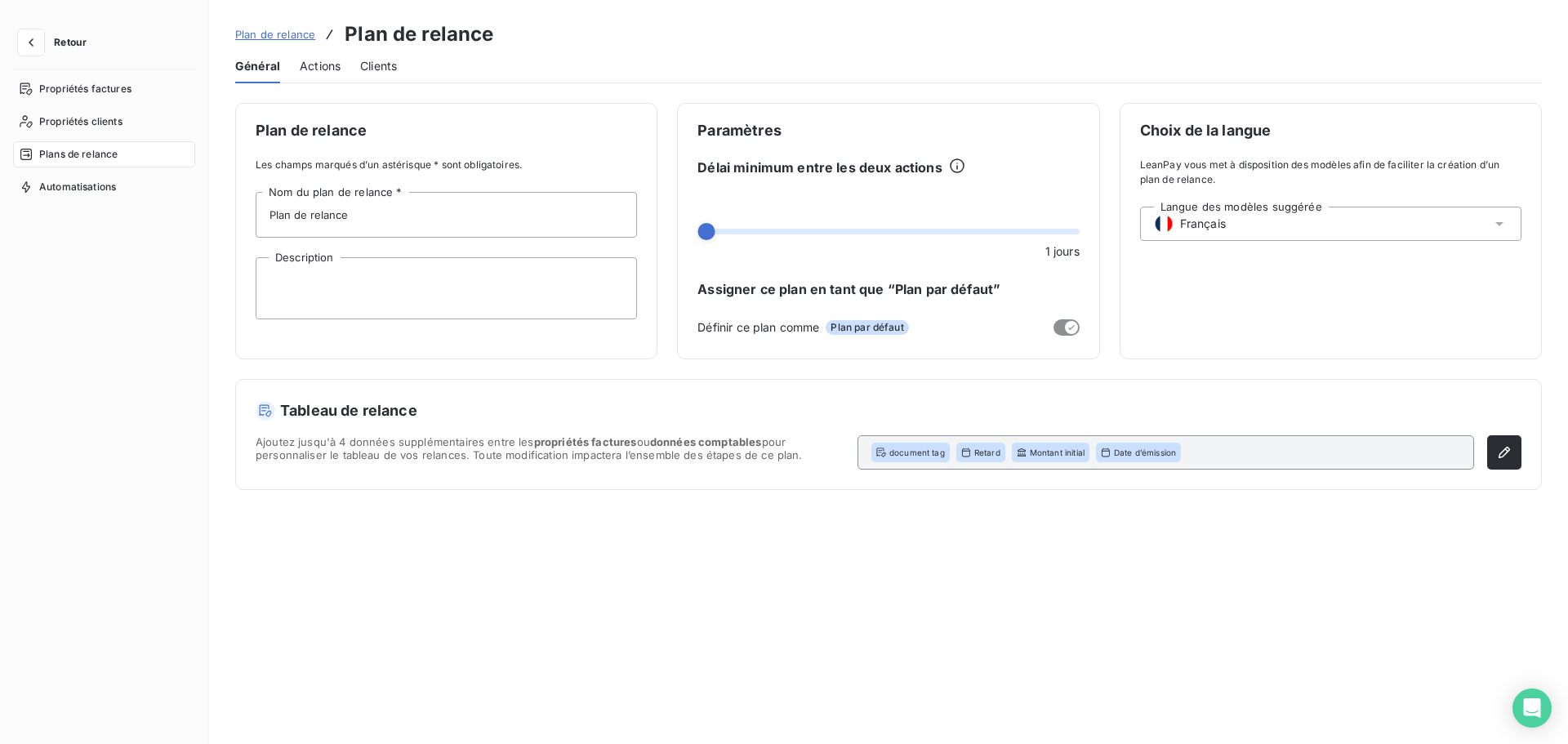
click at [340, 62] on span "Actions" at bounding box center [320, 66] width 41 height 17
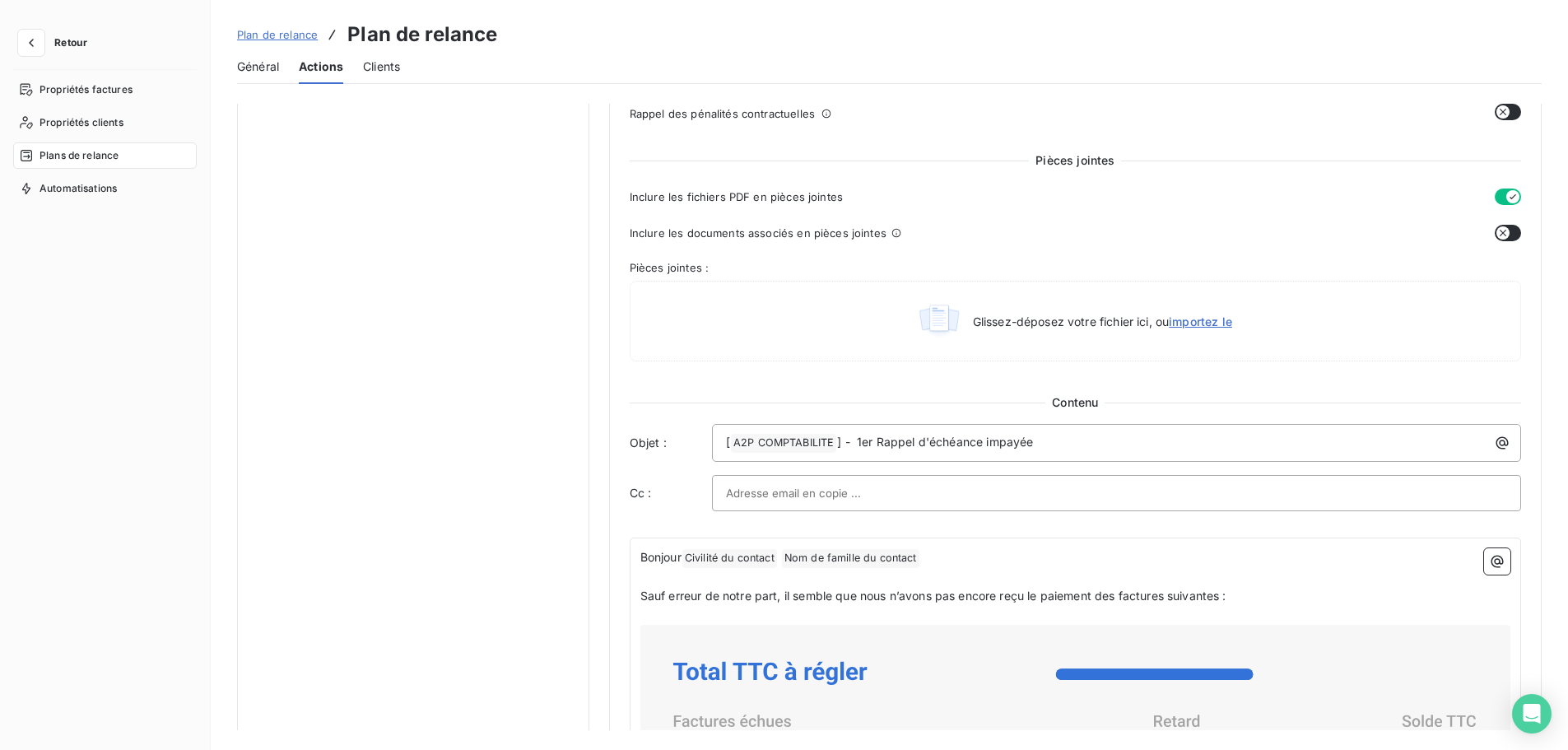
scroll to position [704, 0]
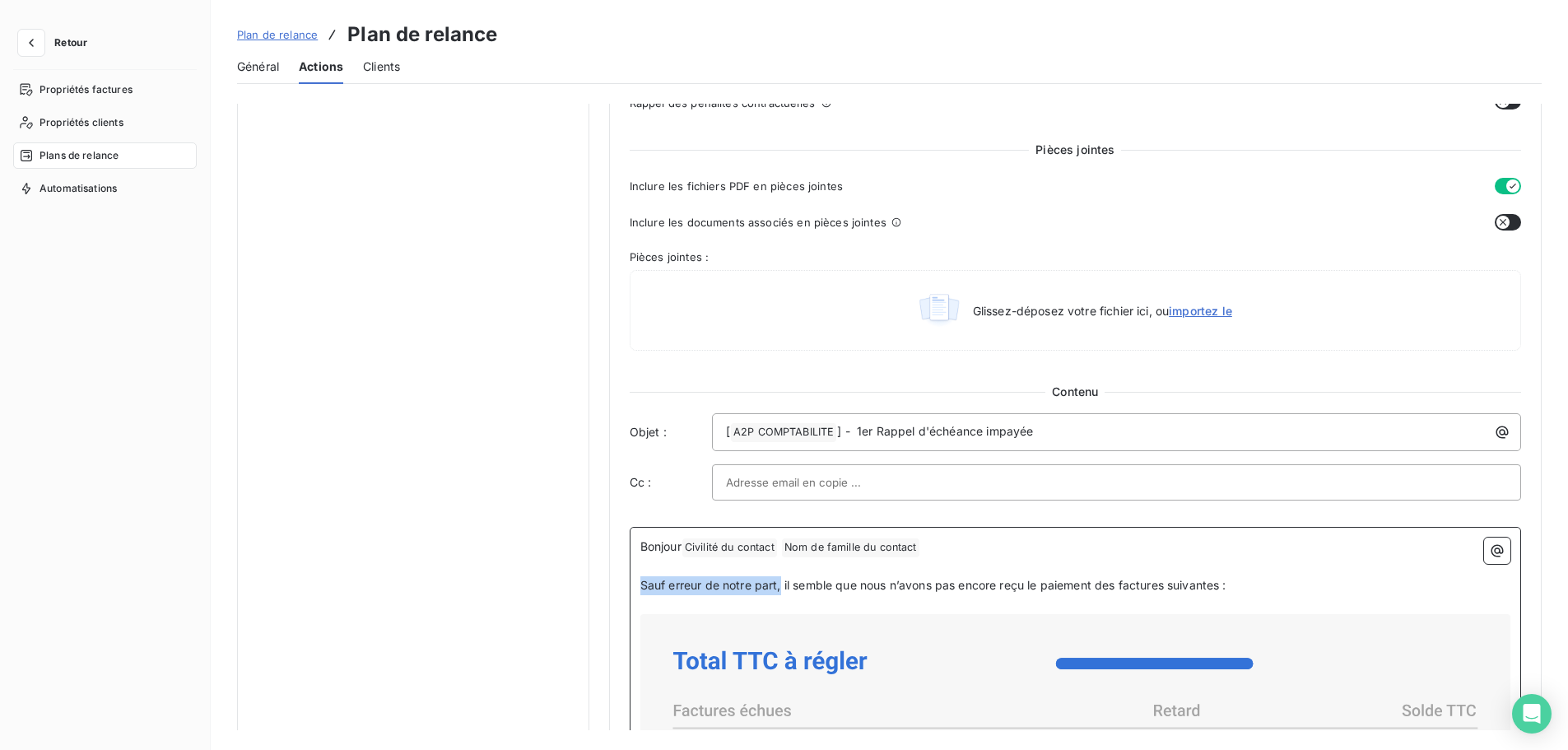
drag, startPoint x: 639, startPoint y: 584, endPoint x: 780, endPoint y: 579, distance: 141.1
click at [780, 579] on span "Sauf erreur de notre part, il semble que nous n’avons pas encore reçu le paieme…" at bounding box center [933, 585] width 586 height 14
copy span "Sauf erreur de notre part,"
